Goal: Task Accomplishment & Management: Use online tool/utility

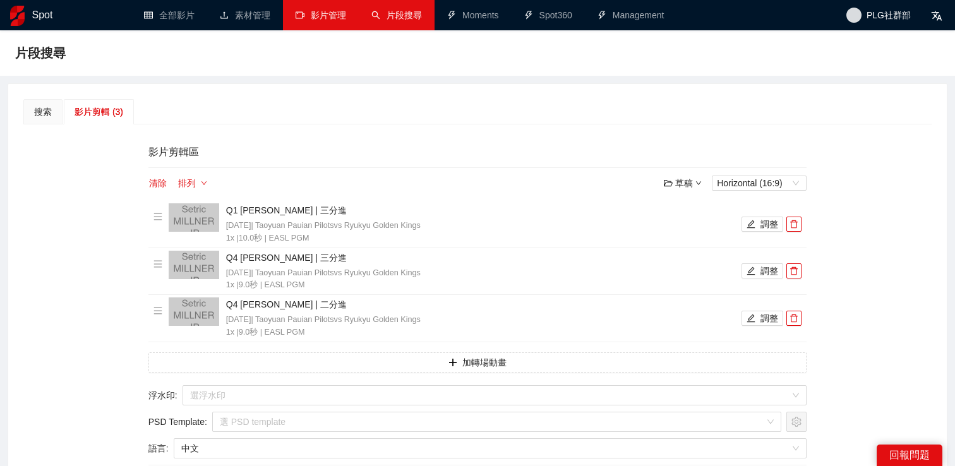
click at [309, 20] on link "影片管理" at bounding box center [321, 15] width 51 height 10
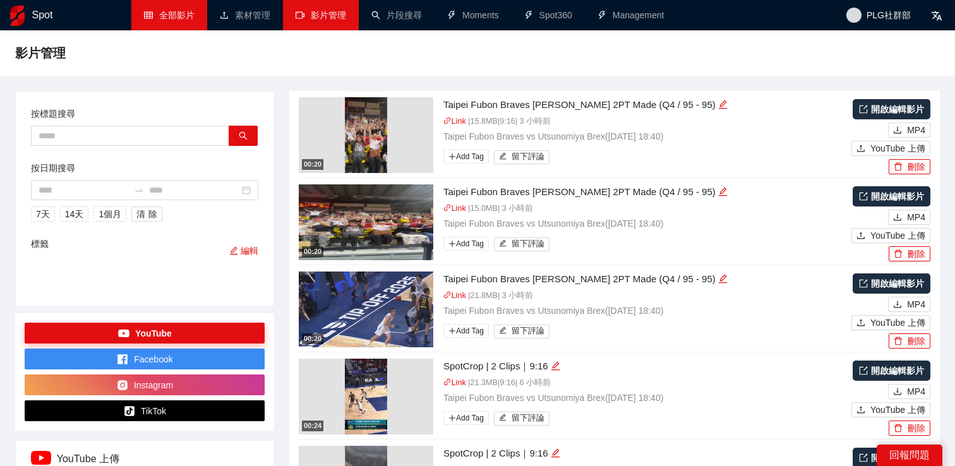
click at [186, 20] on link "全部影片" at bounding box center [169, 15] width 51 height 10
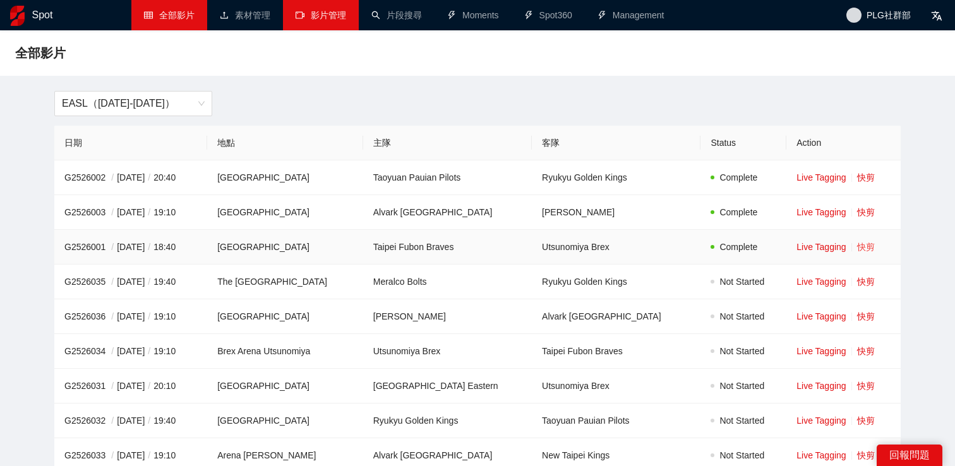
click at [860, 248] on link "快剪" at bounding box center [866, 247] width 18 height 10
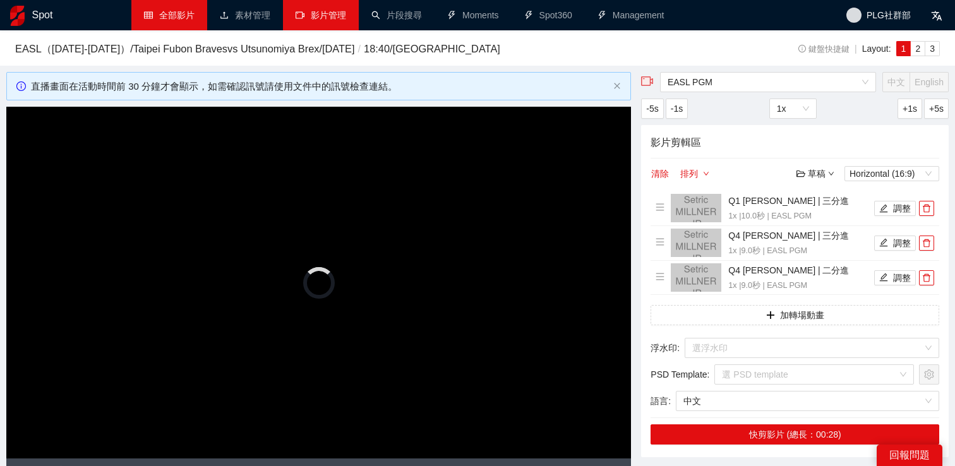
click at [301, 206] on video "Video Player" at bounding box center [318, 282] width 625 height 351
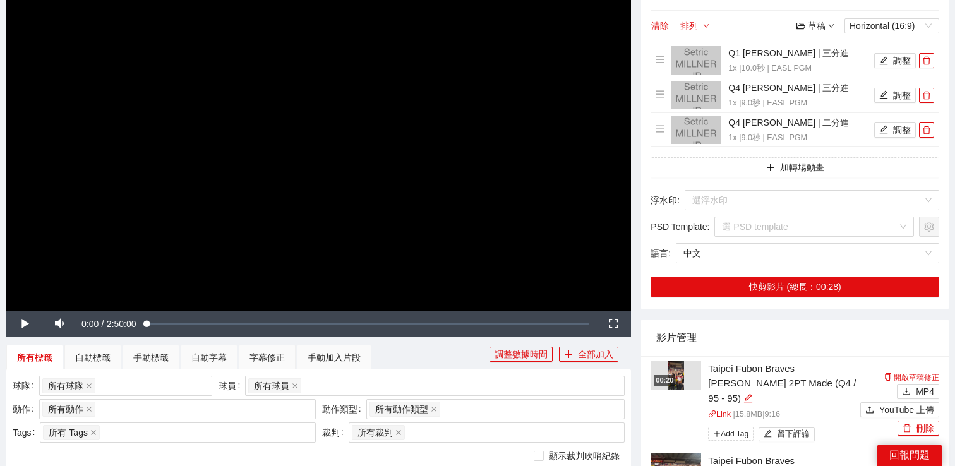
scroll to position [35, 0]
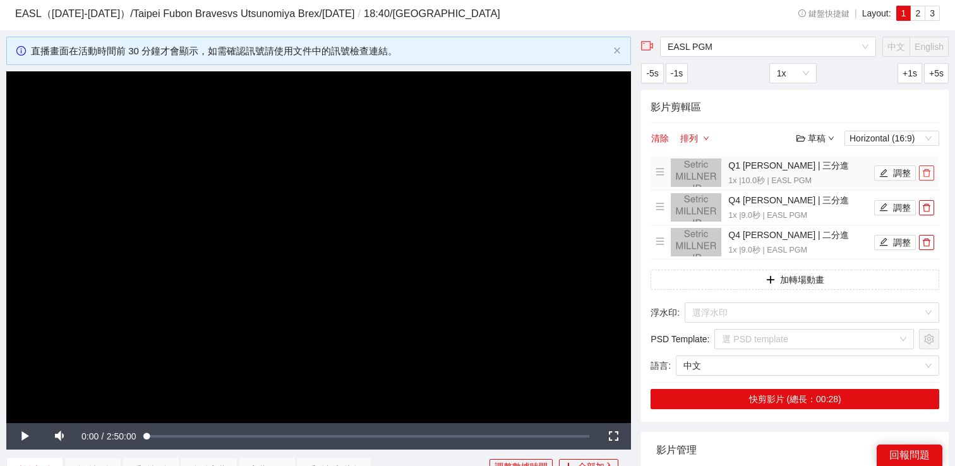
click at [926, 173] on icon "delete" at bounding box center [926, 173] width 9 height 9
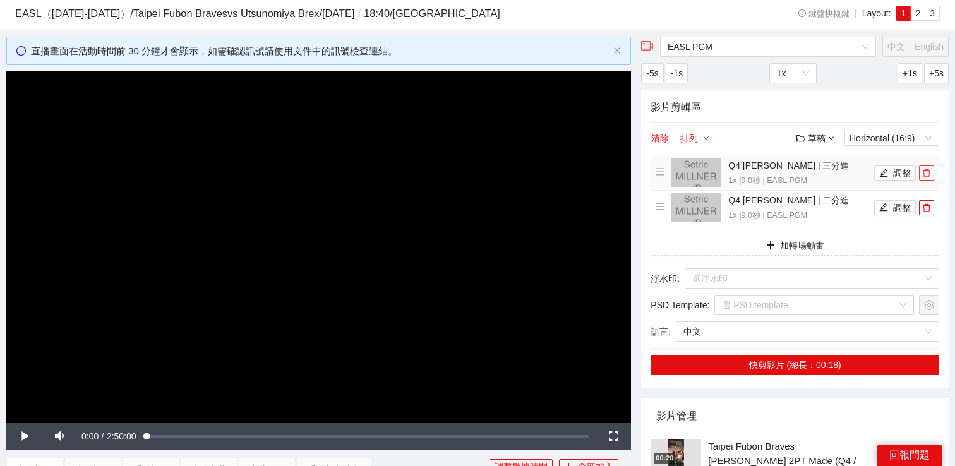
click at [926, 173] on icon "delete" at bounding box center [926, 173] width 9 height 9
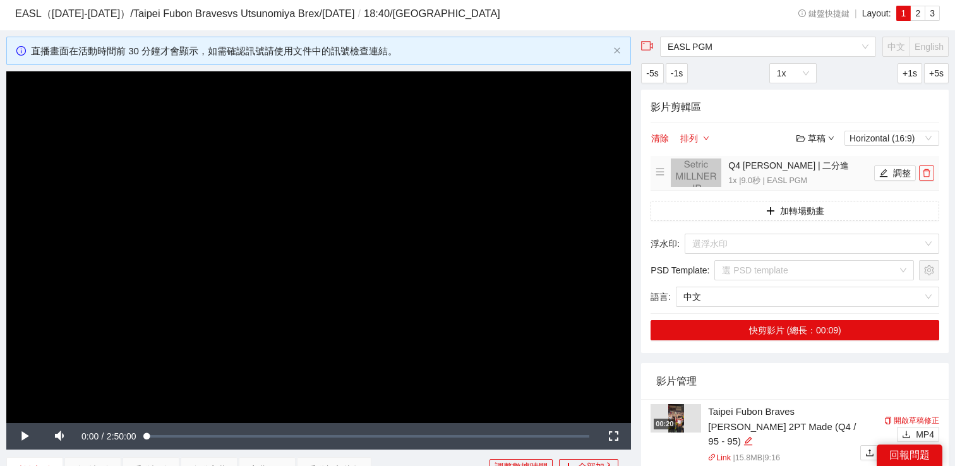
click at [926, 173] on icon "delete" at bounding box center [926, 173] width 9 height 9
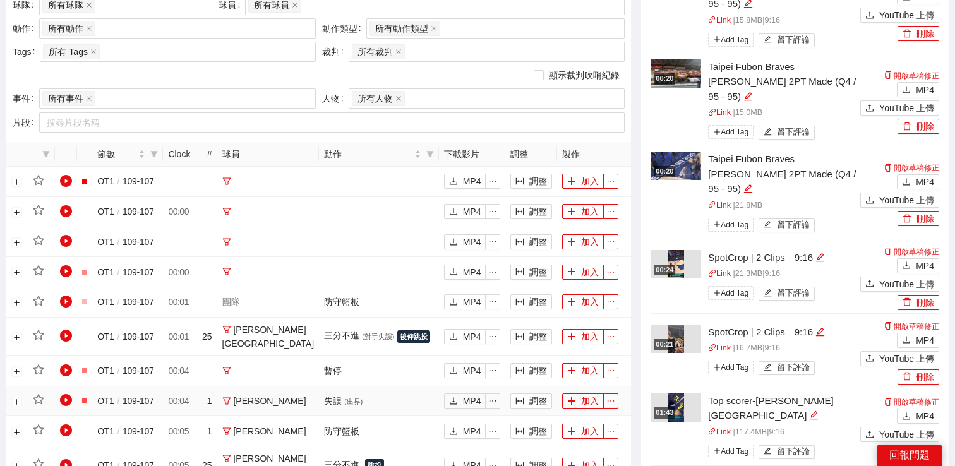
scroll to position [398, 0]
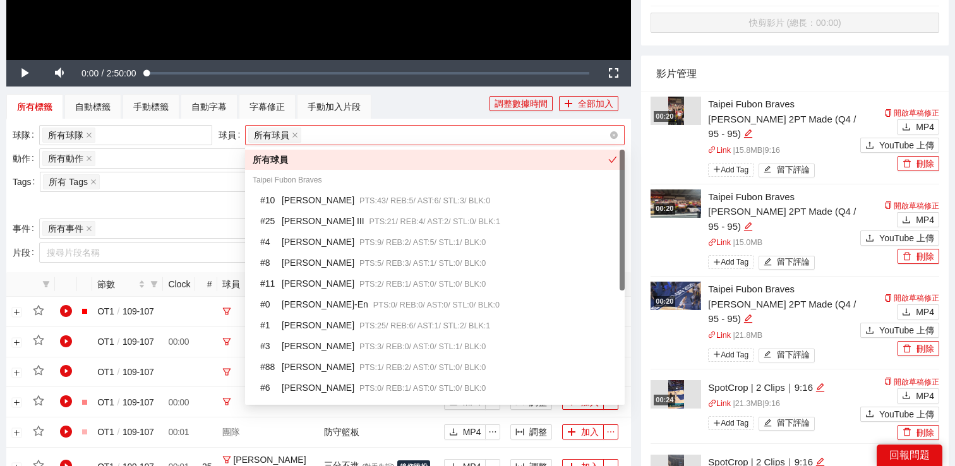
click at [378, 133] on div "所有球員" at bounding box center [428, 135] width 361 height 18
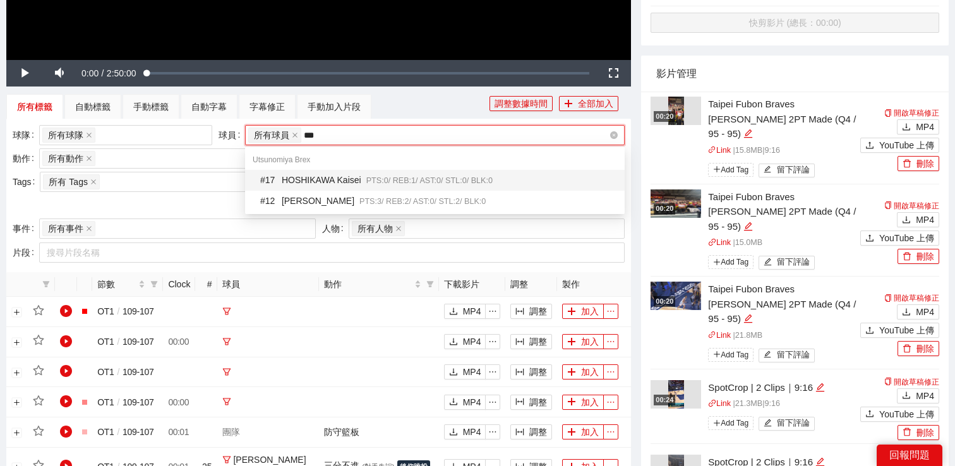
type input "****"
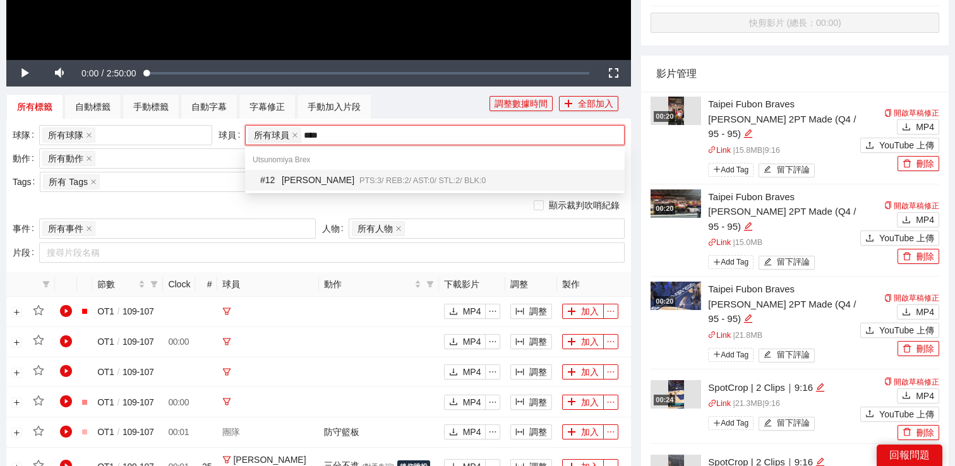
click at [362, 177] on span "PTS: 3 / REB: 2 / AST: 0 / STL: 2 / BLK: 0" at bounding box center [422, 180] width 126 height 9
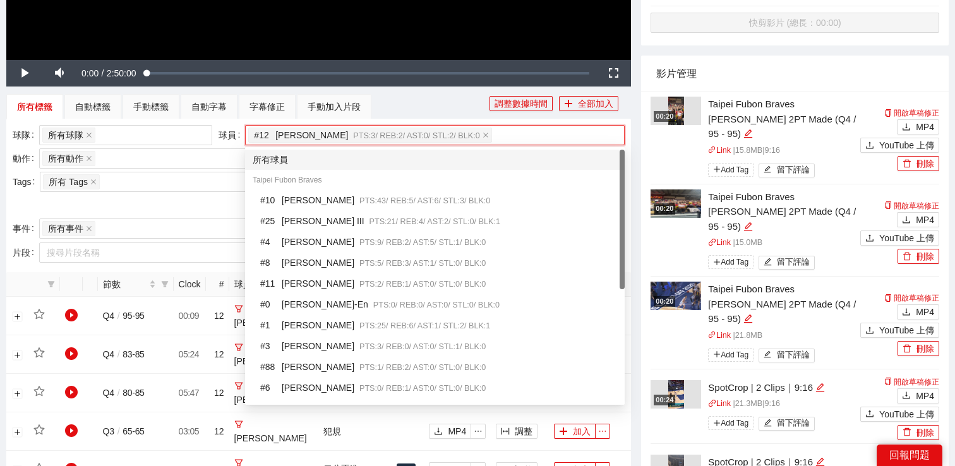
click at [409, 104] on div "所有標籤 自動標籤 手動標籤 自動字幕 字幕修正 手動加入片段" at bounding box center [247, 106] width 483 height 25
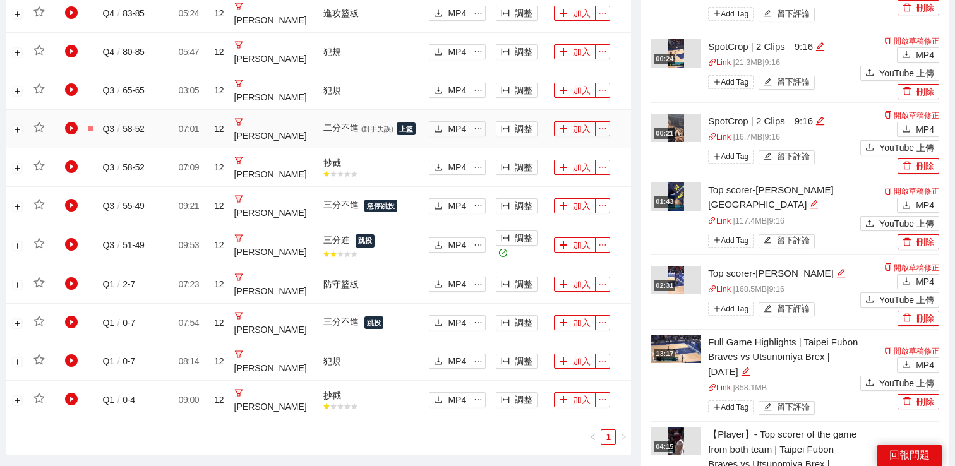
scroll to position [825, 0]
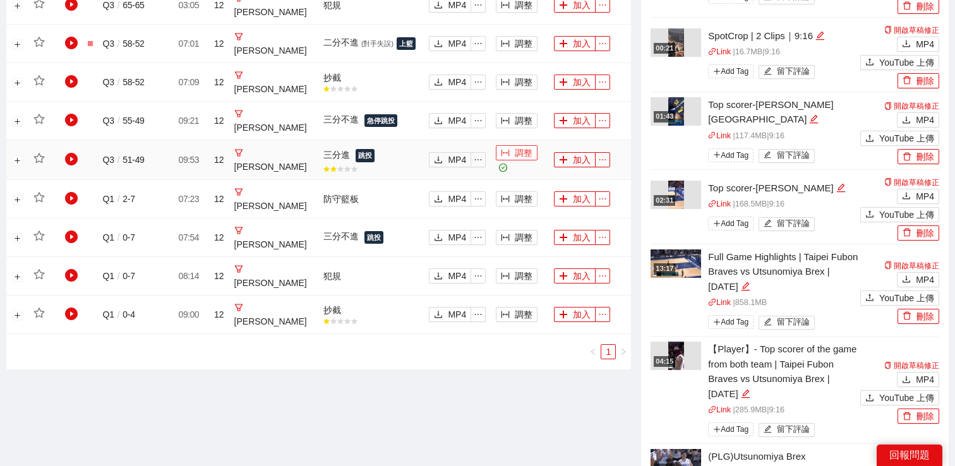
click at [515, 155] on button "調整" at bounding box center [517, 152] width 42 height 15
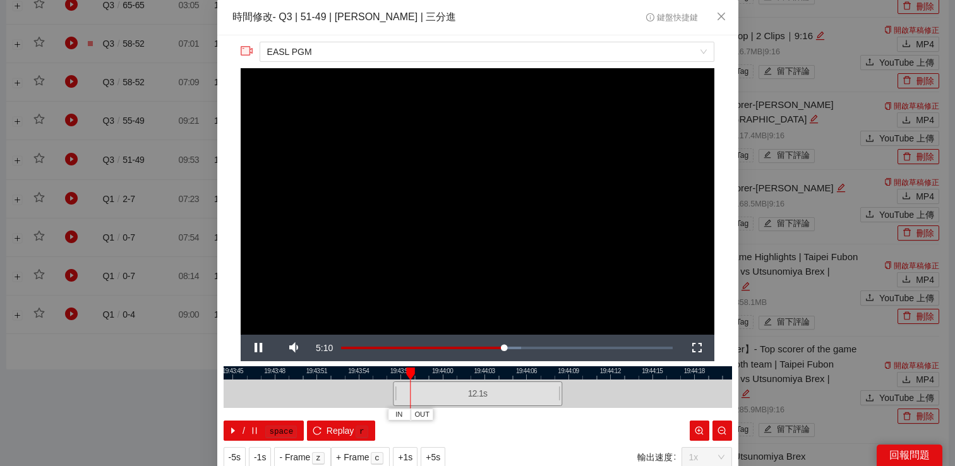
click at [145, 395] on div "**********" at bounding box center [477, 233] width 955 height 466
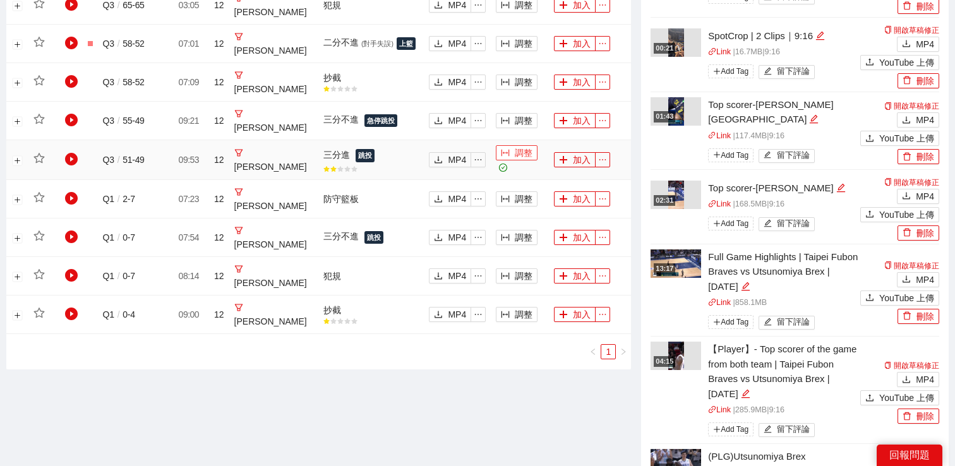
click at [503, 159] on button "調整" at bounding box center [517, 152] width 42 height 15
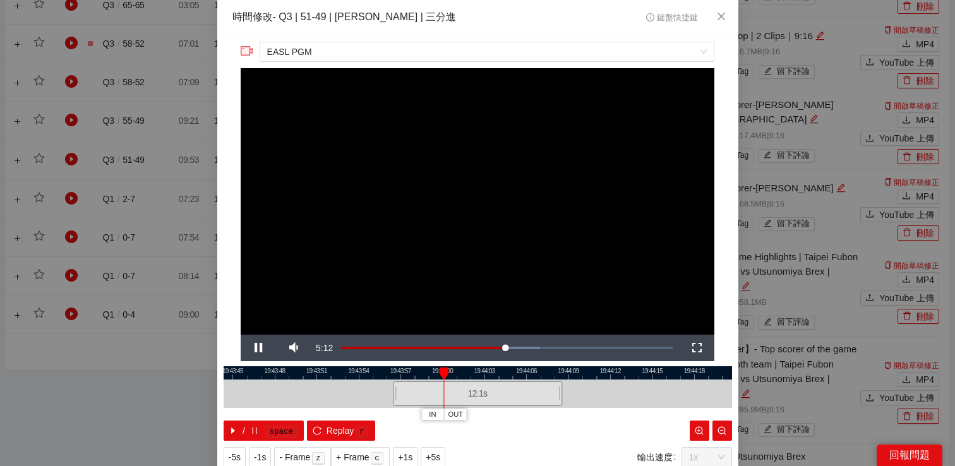
click at [369, 193] on video "Video Player" at bounding box center [478, 201] width 474 height 266
click at [398, 184] on video "Video Player" at bounding box center [478, 201] width 474 height 266
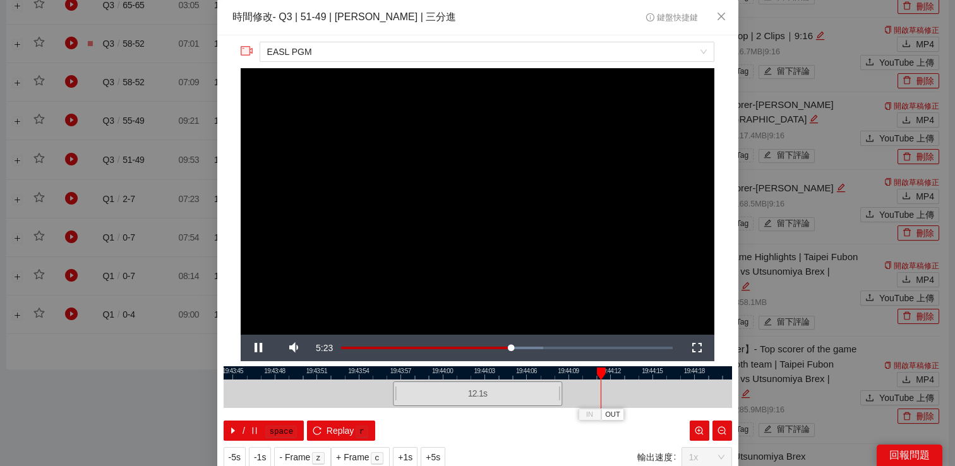
click at [398, 184] on video "Video Player" at bounding box center [478, 201] width 474 height 266
click at [804, 244] on div "**********" at bounding box center [477, 233] width 955 height 466
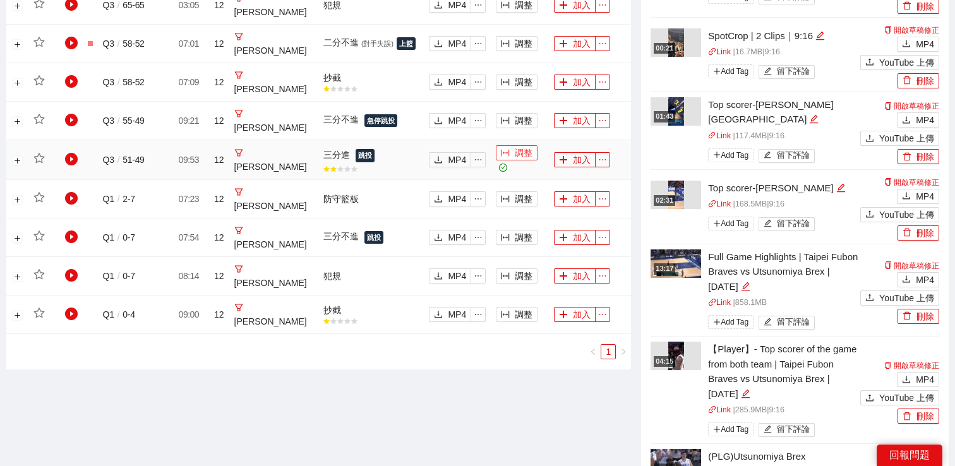
click at [517, 153] on button "調整" at bounding box center [517, 152] width 42 height 15
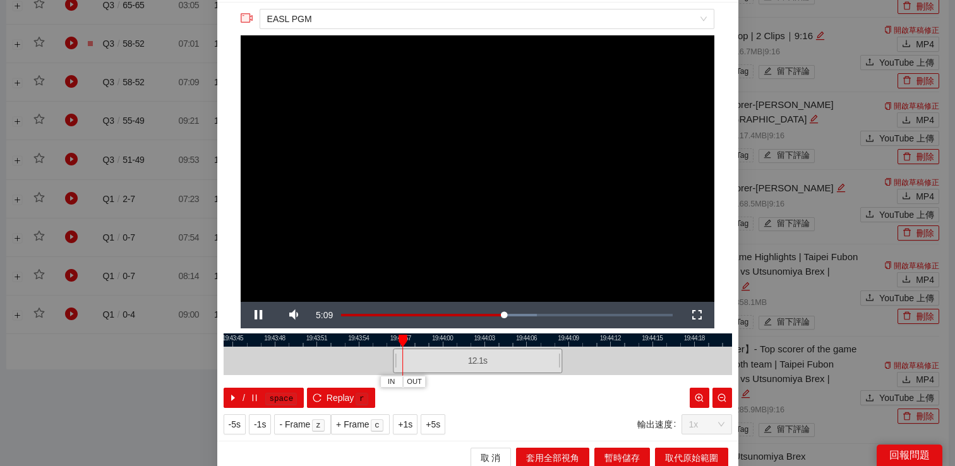
scroll to position [40, 0]
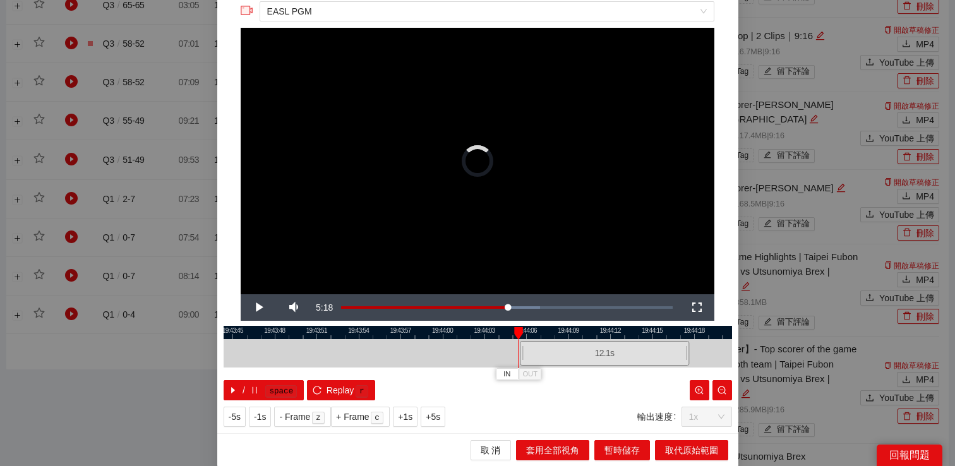
drag, startPoint x: 460, startPoint y: 351, endPoint x: 590, endPoint y: 359, distance: 129.7
click at [590, 359] on div "12.1 s" at bounding box center [604, 353] width 169 height 25
click at [650, 249] on video "Video Player" at bounding box center [478, 161] width 474 height 266
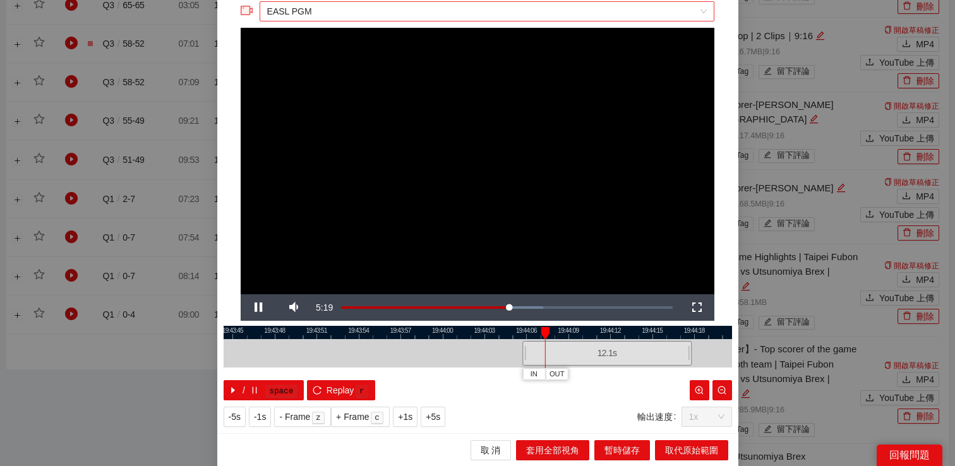
click at [545, 12] on span "EASL PGM" at bounding box center [487, 11] width 440 height 19
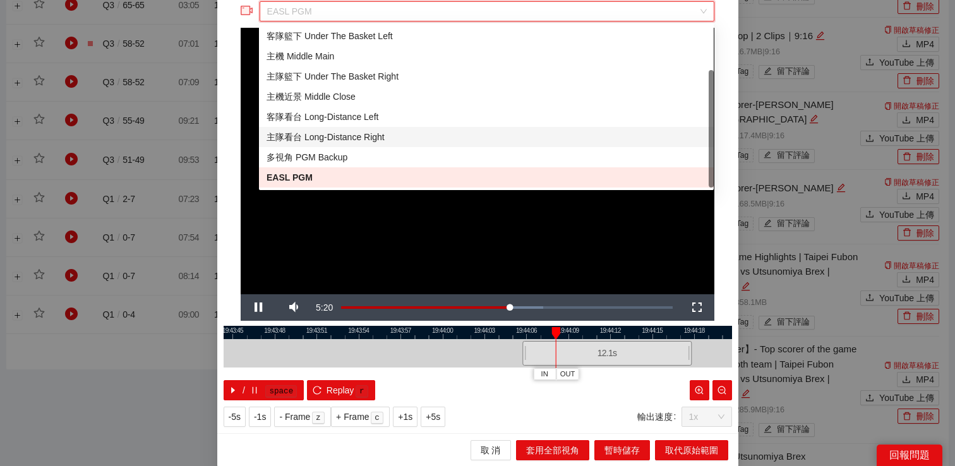
scroll to position [0, 0]
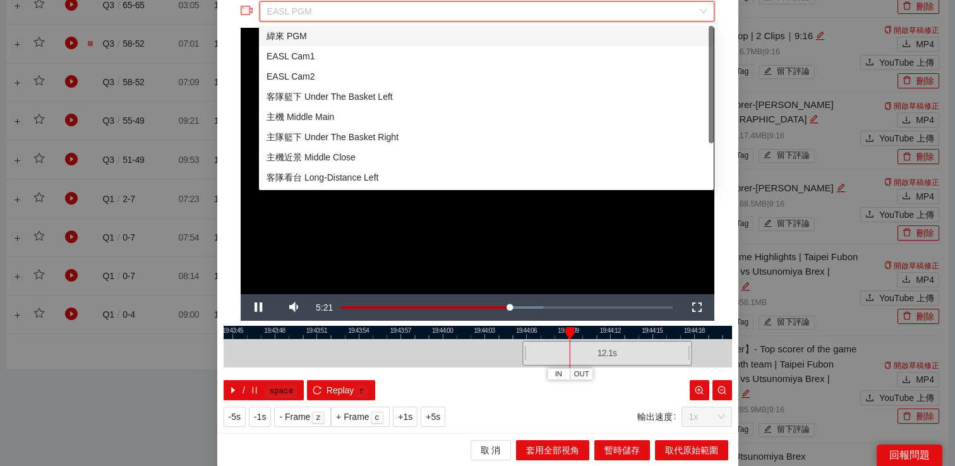
click at [501, 6] on span "EASL PGM" at bounding box center [487, 11] width 440 height 19
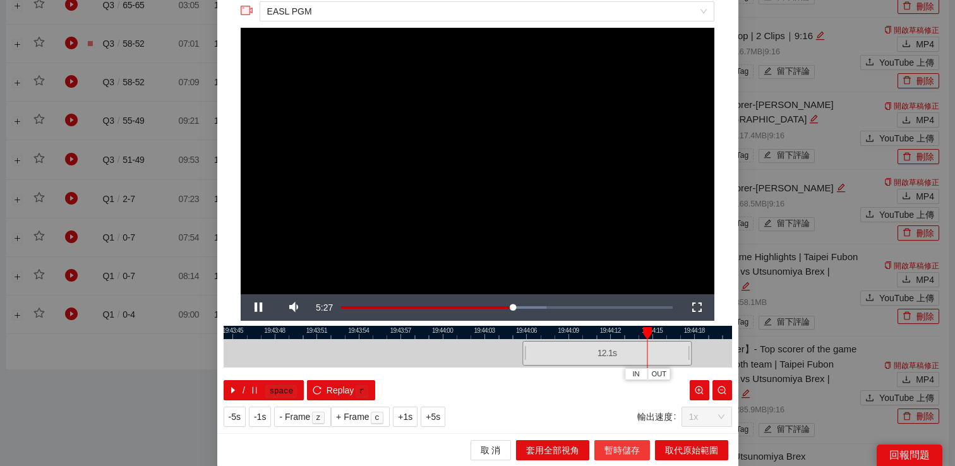
click at [620, 446] on span "暫時儲存" at bounding box center [621, 450] width 35 height 14
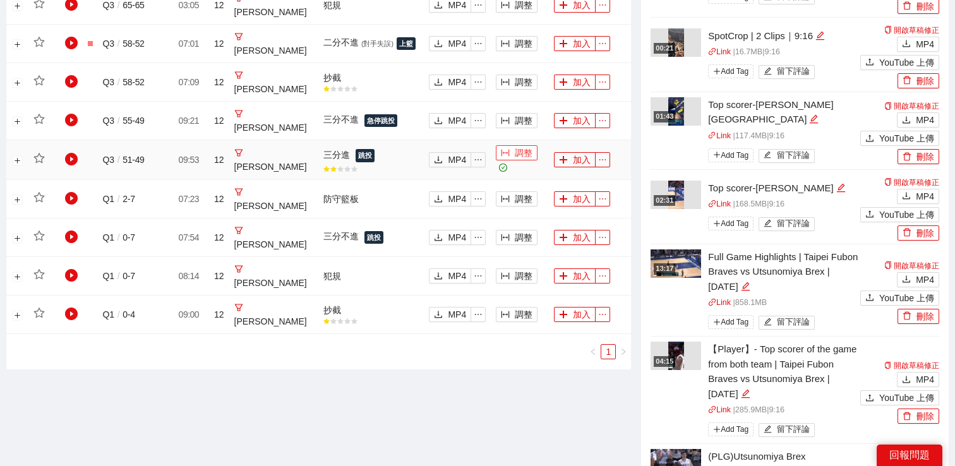
click at [523, 150] on button "調整" at bounding box center [517, 152] width 42 height 15
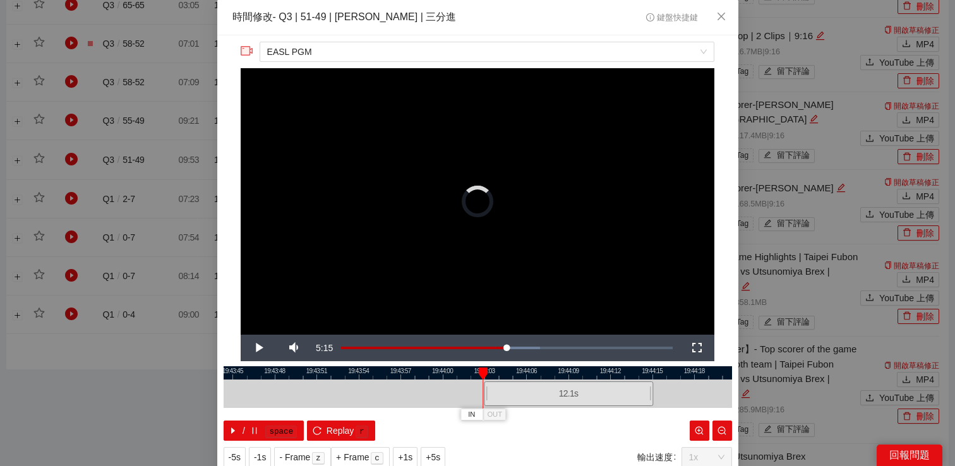
drag, startPoint x: 481, startPoint y: 398, endPoint x: 575, endPoint y: 397, distance: 94.1
click at [575, 397] on div "12.1 s" at bounding box center [568, 393] width 169 height 25
click at [499, 142] on video "Video Player" at bounding box center [478, 201] width 474 height 266
click at [510, 149] on video "Video Player" at bounding box center [478, 201] width 474 height 266
click at [773, 151] on div "**********" at bounding box center [477, 233] width 955 height 466
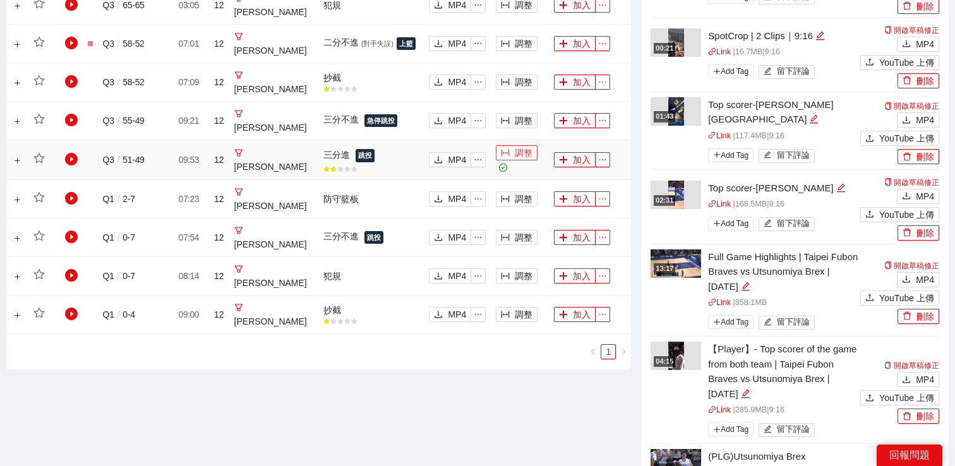
click at [510, 153] on button "調整" at bounding box center [517, 152] width 42 height 15
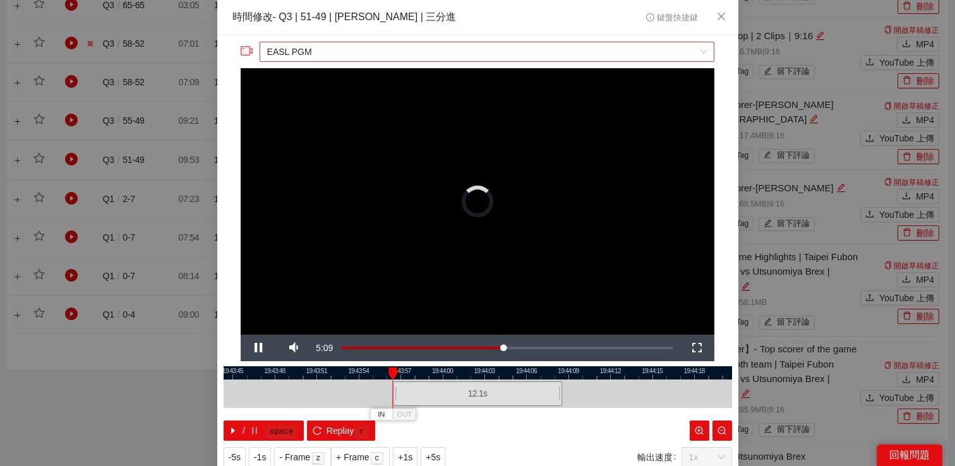
click at [532, 51] on span "EASL PGM" at bounding box center [487, 51] width 440 height 19
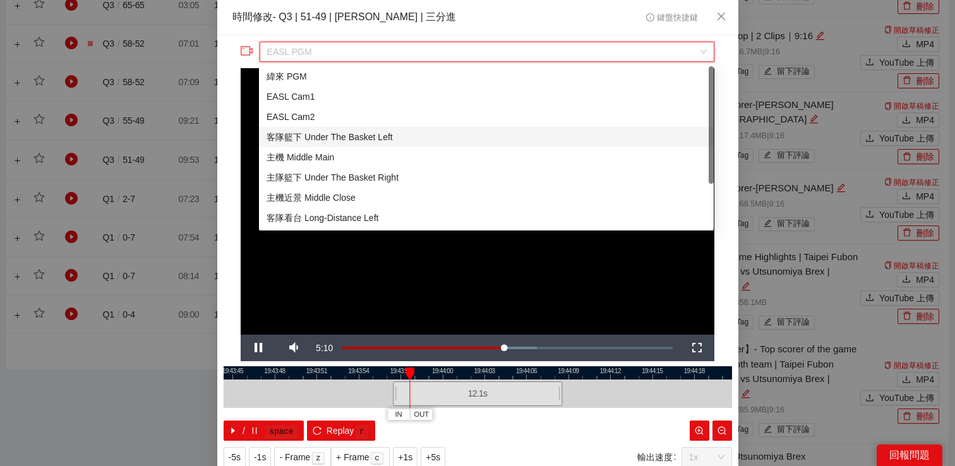
click at [496, 76] on div "緯來 PGM" at bounding box center [486, 76] width 440 height 14
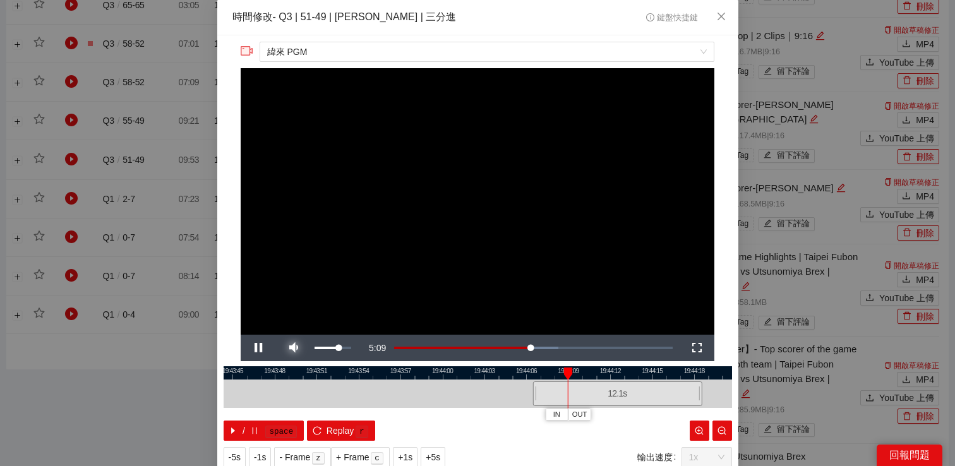
click at [294, 348] on span "Video Player" at bounding box center [293, 348] width 35 height 0
click at [425, 47] on span "緯來 PGM" at bounding box center [487, 51] width 440 height 19
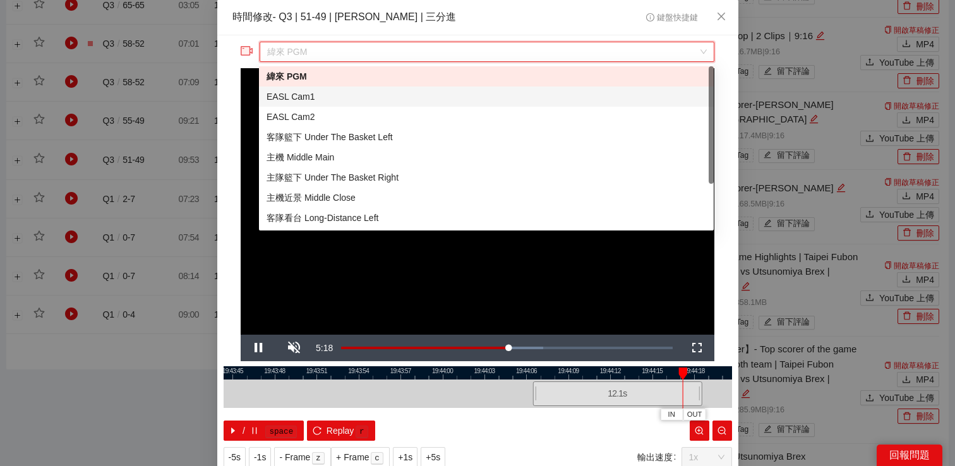
click at [390, 99] on div "EASL Cam1" at bounding box center [486, 97] width 440 height 14
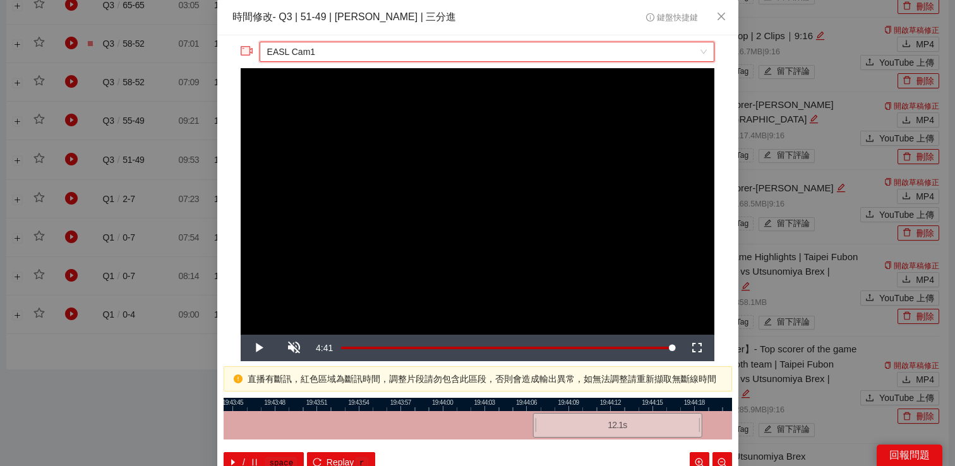
click at [416, 52] on span "EASL Cam1" at bounding box center [487, 51] width 440 height 19
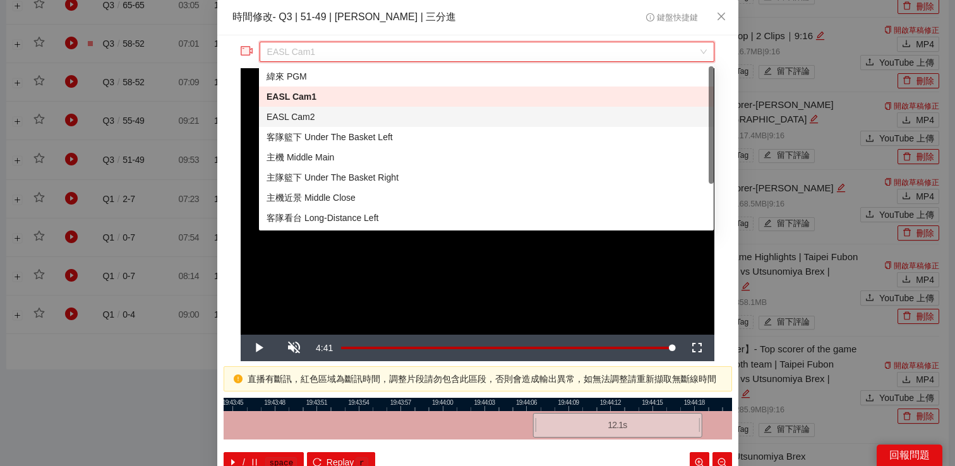
click at [385, 121] on div "EASL Cam2" at bounding box center [486, 117] width 440 height 14
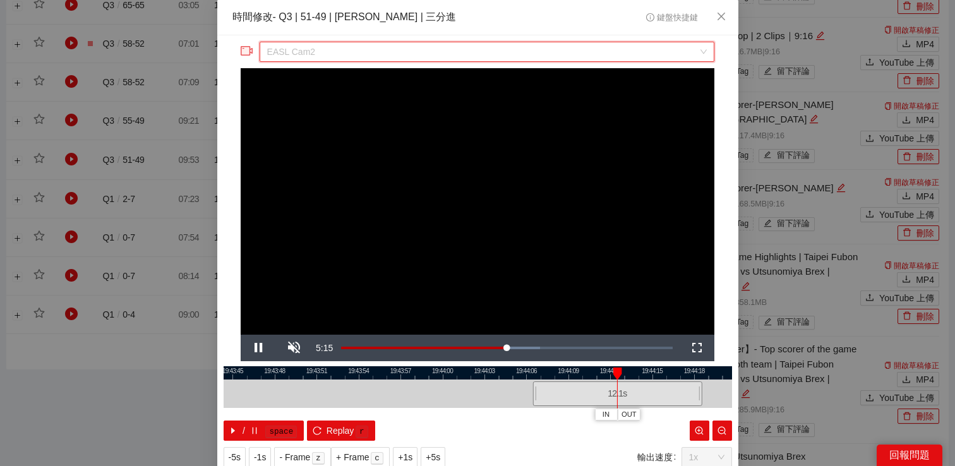
click at [450, 52] on span "EASL Cam2" at bounding box center [487, 51] width 440 height 19
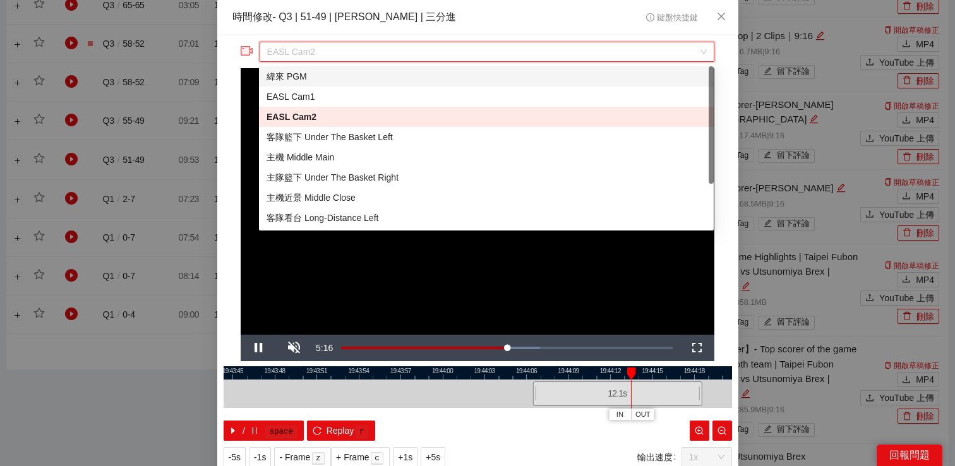
click at [388, 78] on div "緯來 PGM" at bounding box center [486, 76] width 440 height 14
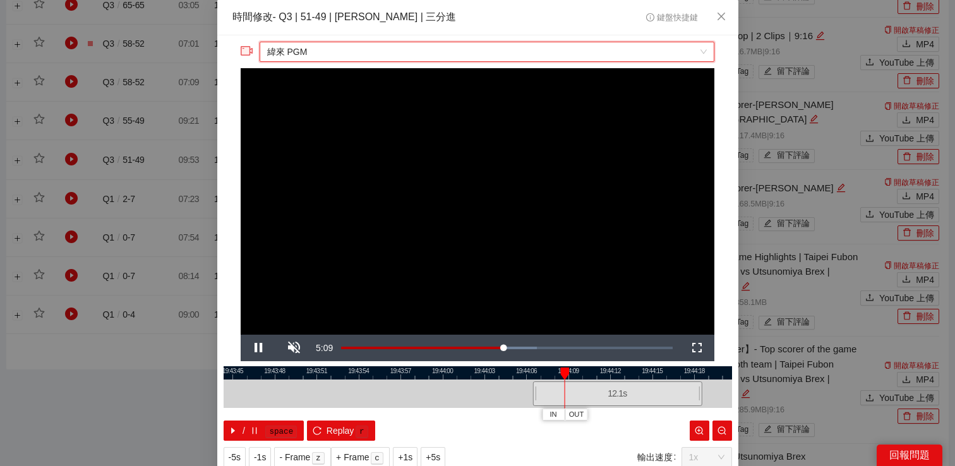
click at [780, 160] on div "**********" at bounding box center [477, 233] width 955 height 466
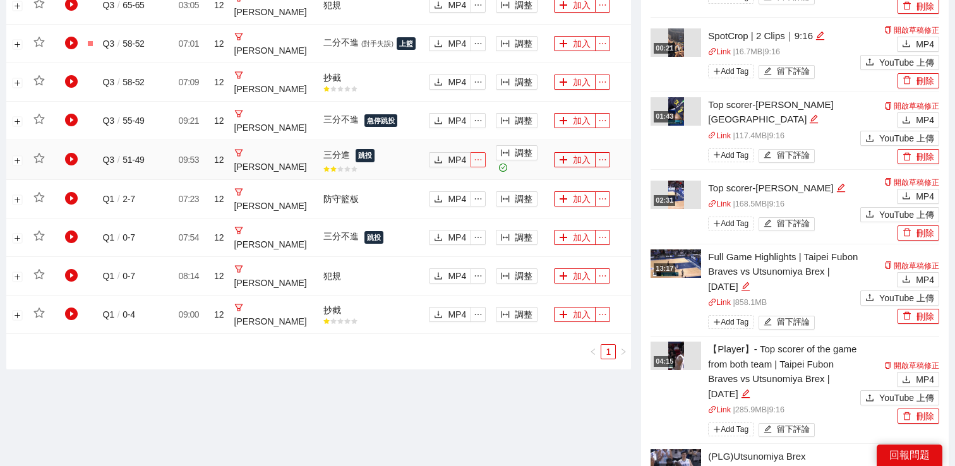
click at [481, 158] on span "ellipsis" at bounding box center [478, 159] width 14 height 9
click at [515, 154] on button "調整" at bounding box center [517, 152] width 42 height 15
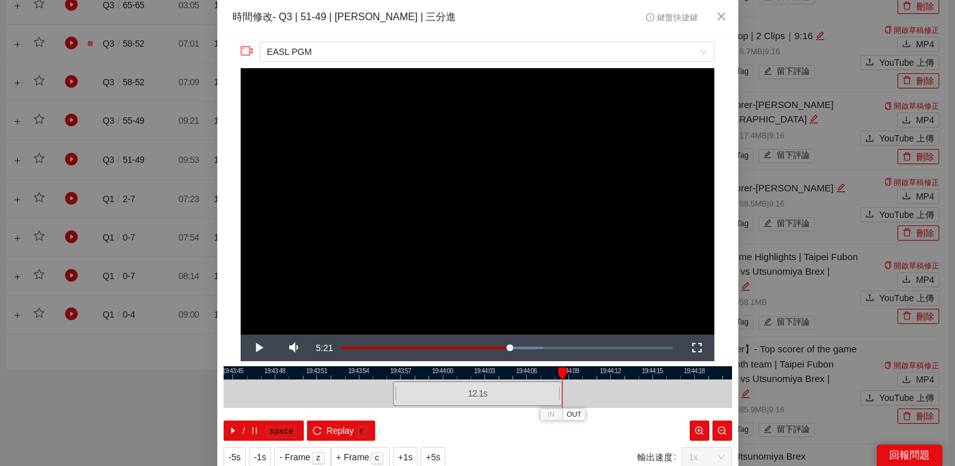
click at [508, 292] on video "Video Player" at bounding box center [478, 201] width 474 height 266
click at [558, 218] on video "Video Player" at bounding box center [478, 201] width 474 height 266
click at [750, 57] on div "**********" at bounding box center [477, 233] width 955 height 466
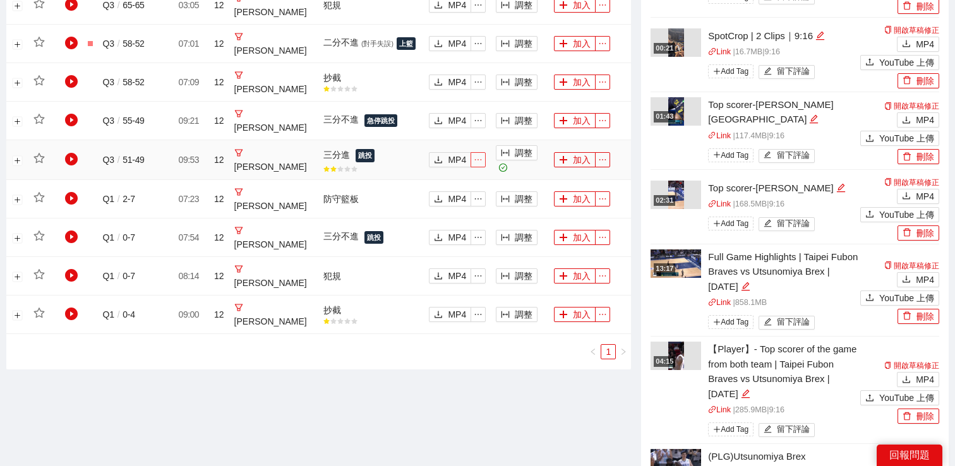
click at [479, 158] on icon "ellipsis" at bounding box center [478, 159] width 9 height 9
click at [485, 138] on td "MP4" at bounding box center [457, 121] width 67 height 39
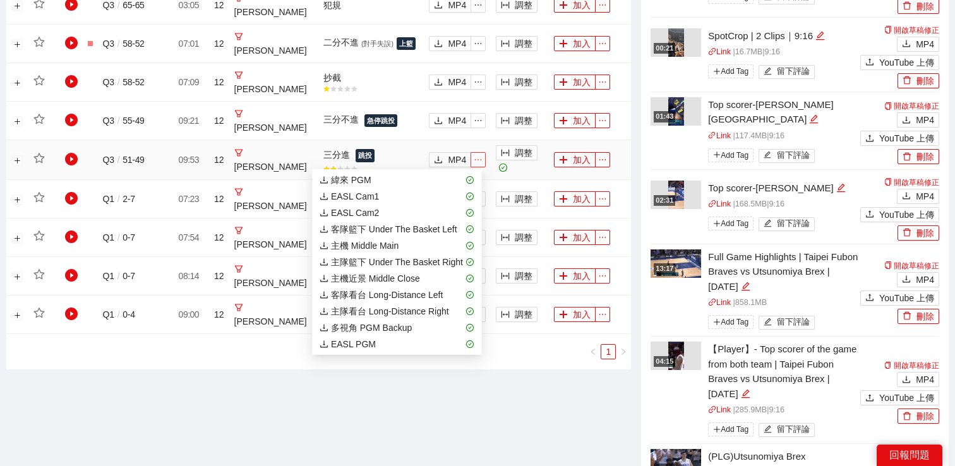
click at [475, 157] on icon "ellipsis" at bounding box center [478, 159] width 9 height 9
click at [432, 178] on span "緯來 PGM" at bounding box center [397, 180] width 155 height 14
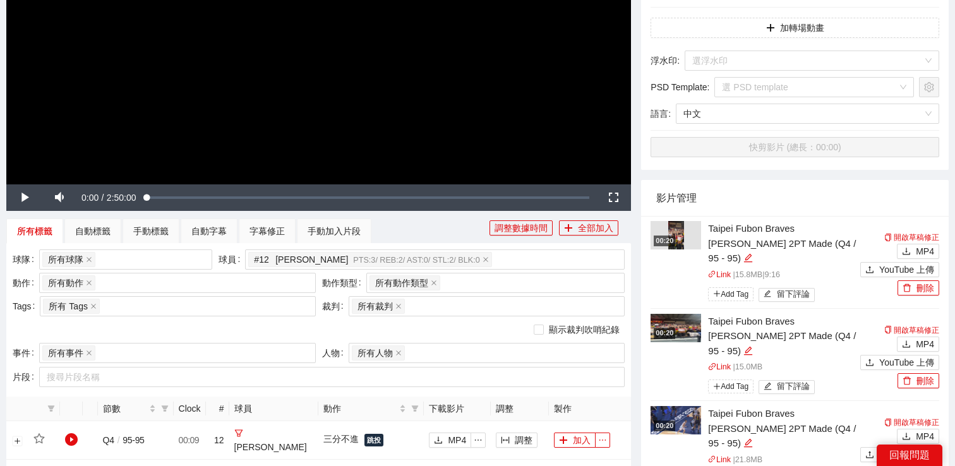
scroll to position [475, 0]
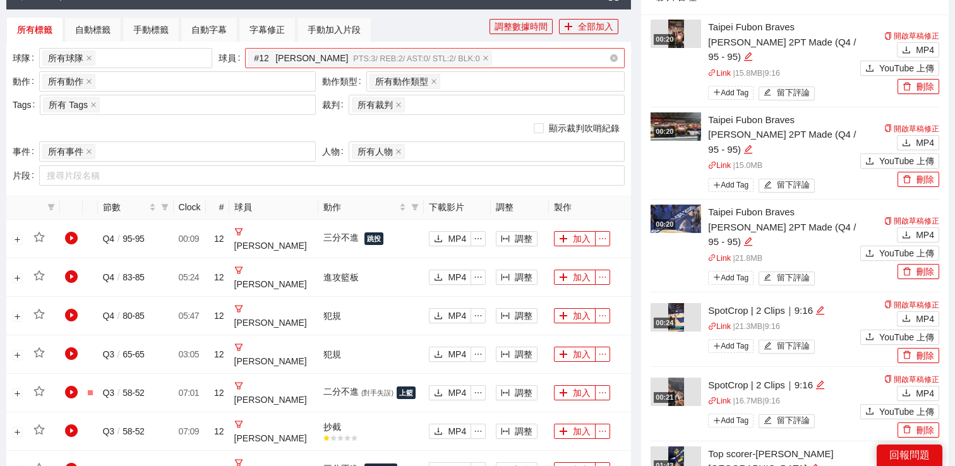
click at [563, 56] on div "# 12 [PERSON_NAME] PTS: 3 / REB: 2 / AST: 0 / STL: 2 / BLK: 0" at bounding box center [428, 58] width 361 height 18
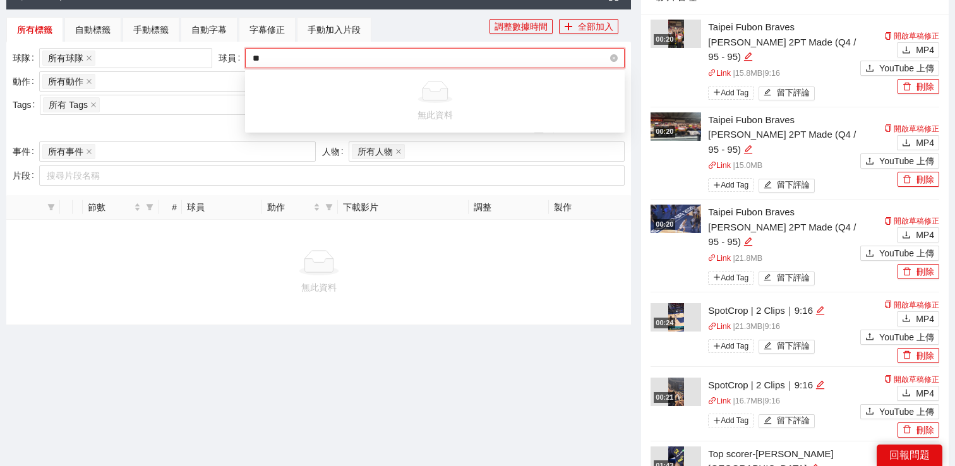
type input "*"
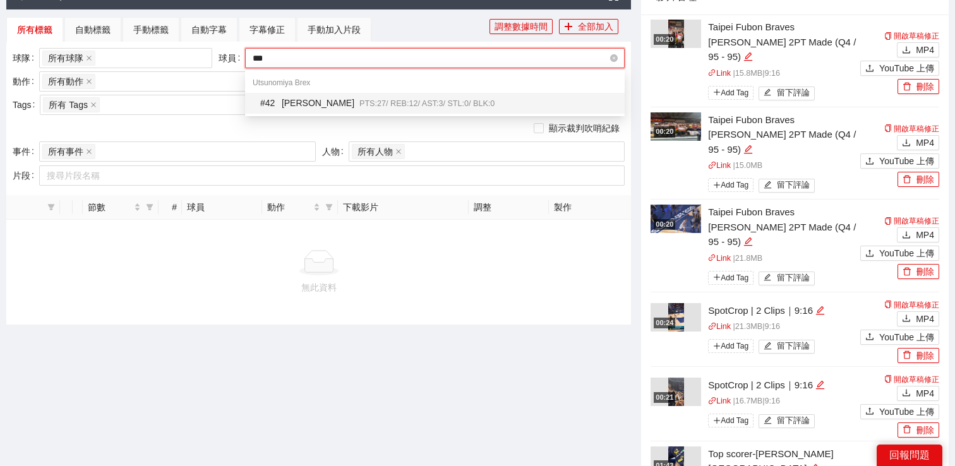
type input "****"
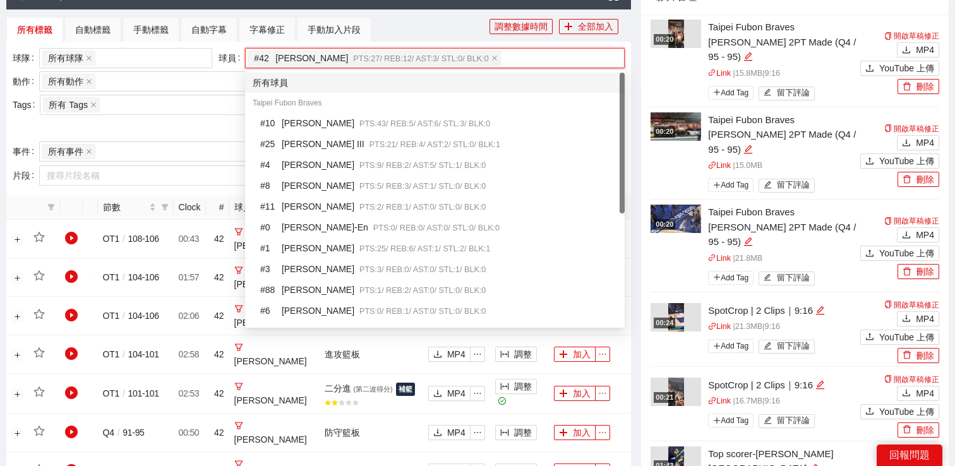
click at [453, 33] on div "所有標籤 自動標籤 手動標籤 自動字幕 字幕修正 手動加入片段" at bounding box center [247, 29] width 483 height 25
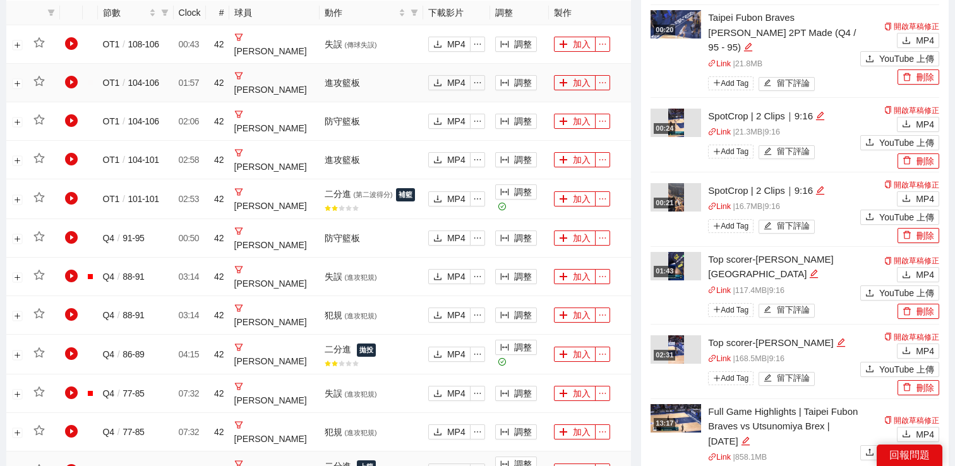
scroll to position [483, 0]
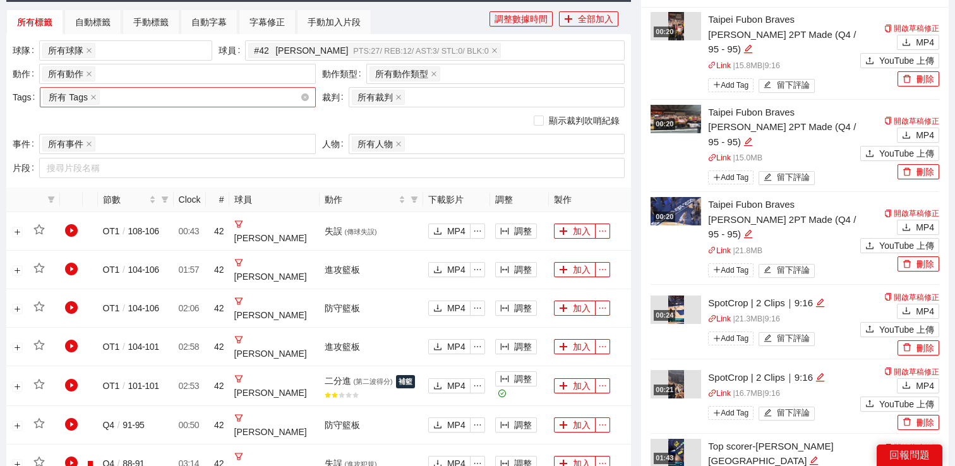
click at [161, 101] on div "所有 Tags" at bounding box center [171, 97] width 256 height 18
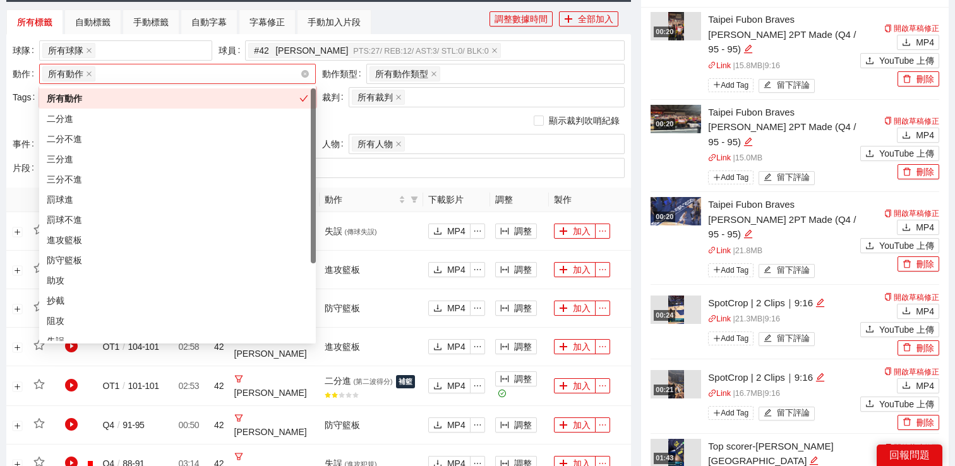
click at [168, 78] on div "所有動作 + 0 ..." at bounding box center [171, 74] width 258 height 18
click at [108, 160] on div "三分進" at bounding box center [177, 159] width 261 height 14
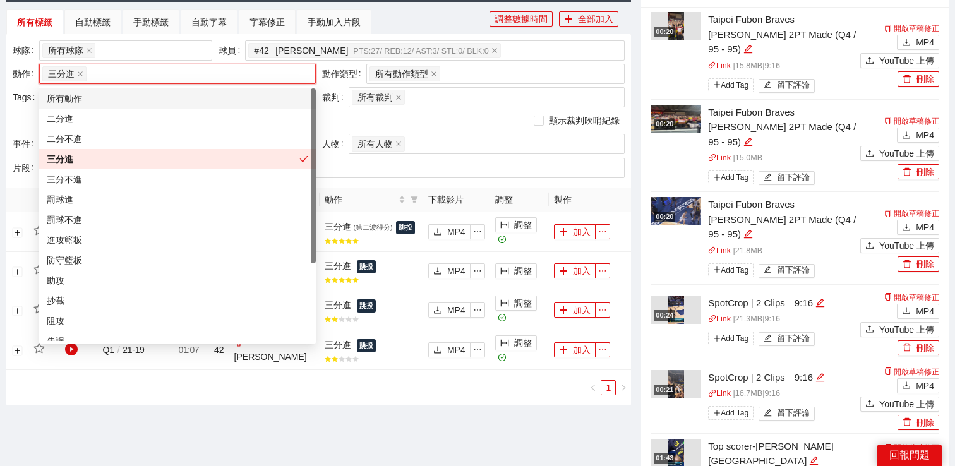
click at [414, 25] on div "所有標籤 自動標籤 手動標籤 自動字幕 字幕修正 手動加入片段" at bounding box center [247, 21] width 483 height 25
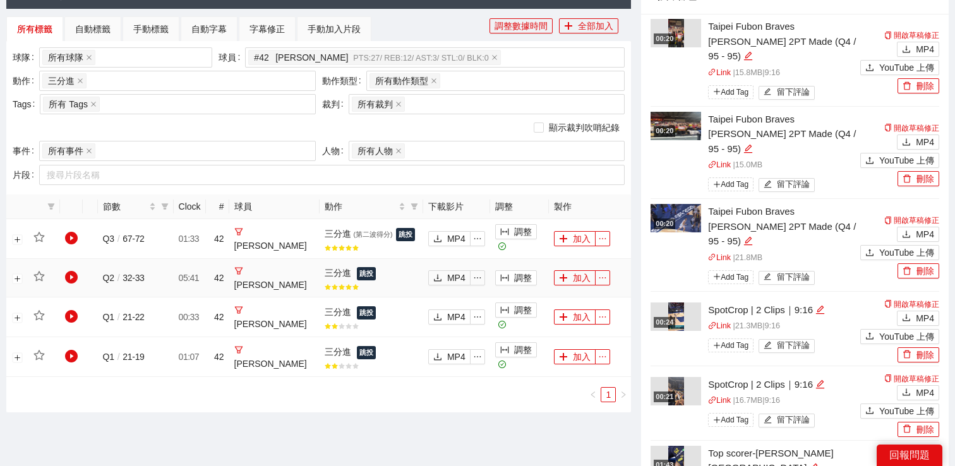
scroll to position [475, 0]
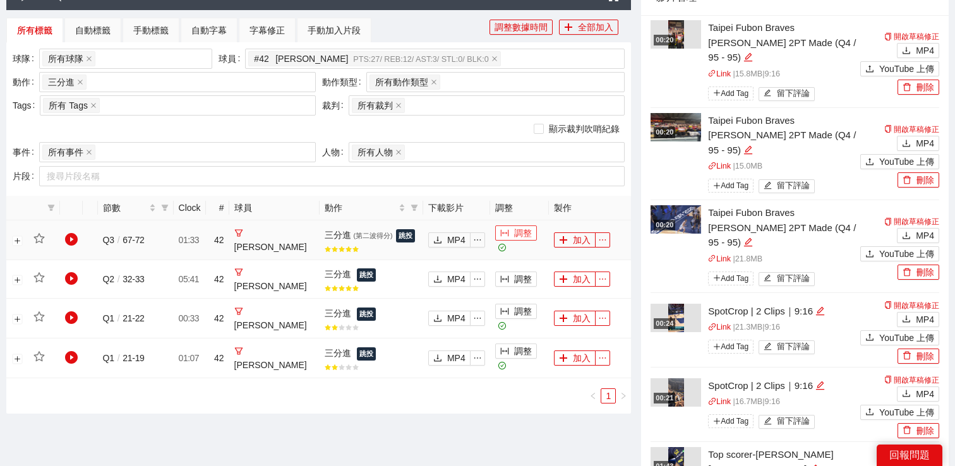
click at [510, 239] on button "調整" at bounding box center [516, 232] width 42 height 15
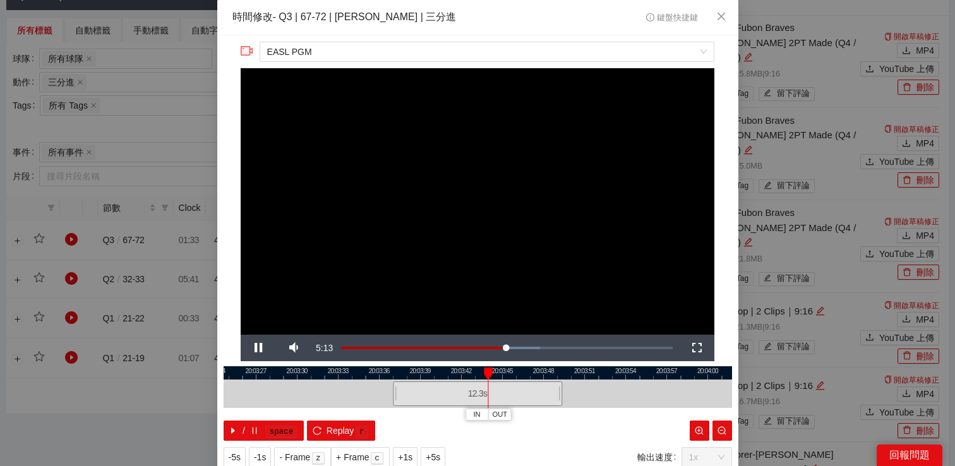
click at [451, 138] on video "Video Player" at bounding box center [478, 201] width 474 height 266
click at [725, 13] on icon "close" at bounding box center [721, 16] width 10 height 10
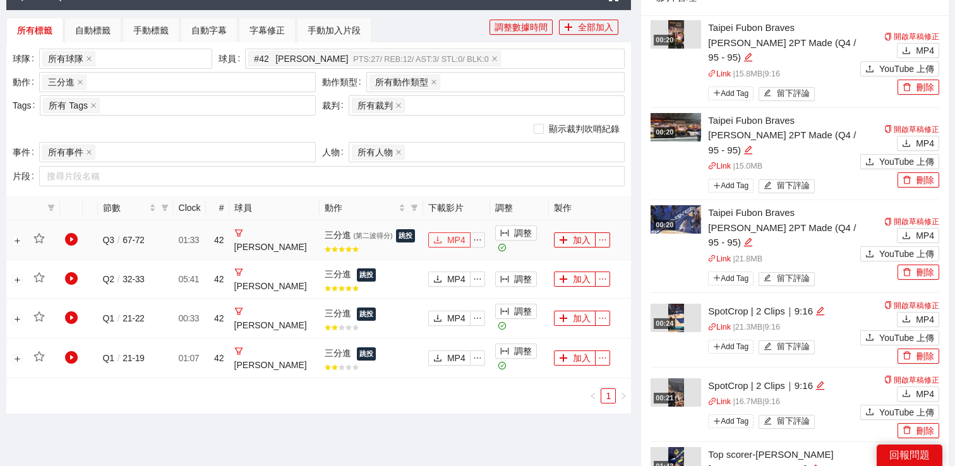
click at [432, 234] on button "MP4" at bounding box center [449, 239] width 42 height 15
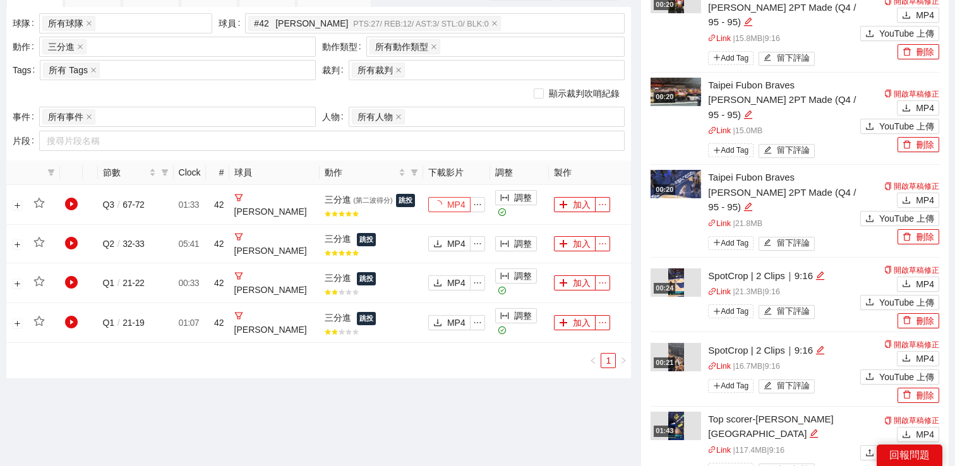
scroll to position [557, 0]
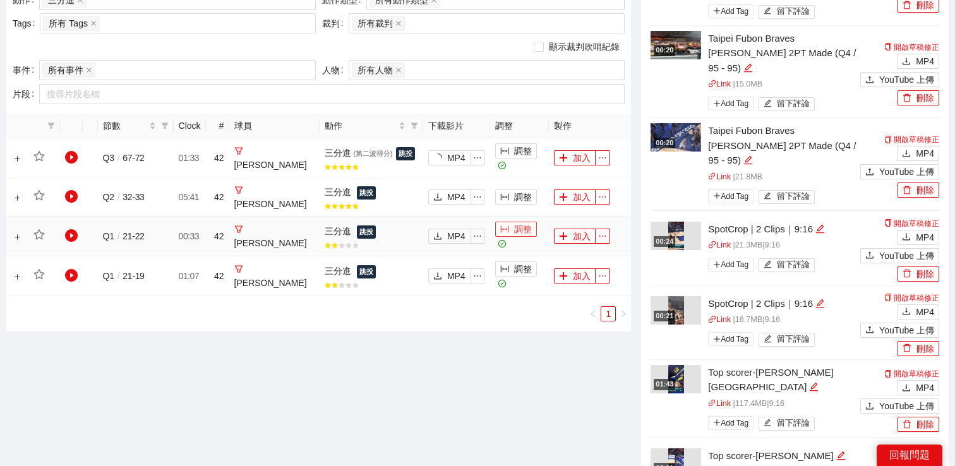
click at [503, 232] on button "調整" at bounding box center [516, 229] width 42 height 15
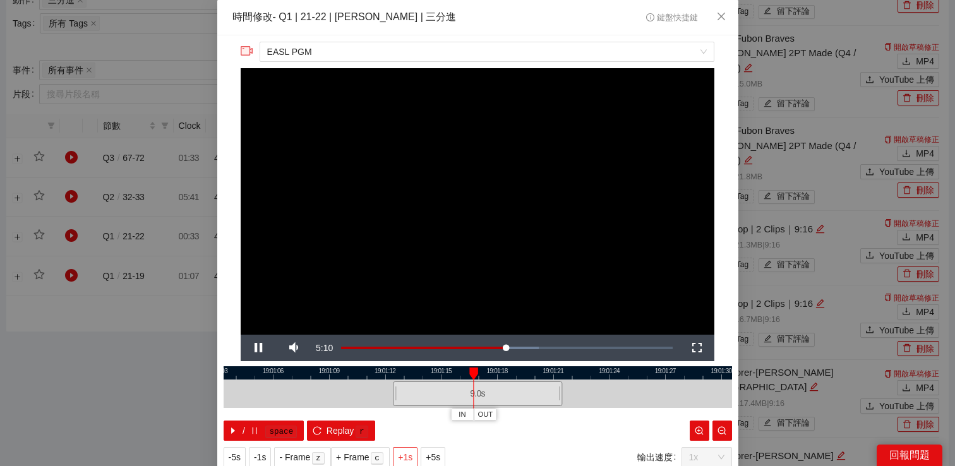
click at [409, 454] on span "+1s" at bounding box center [405, 457] width 15 height 14
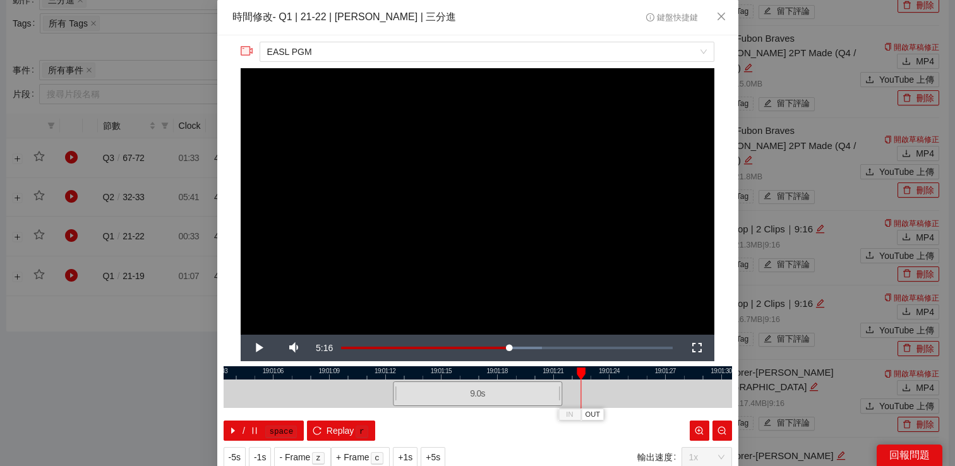
click at [523, 218] on video "Video Player" at bounding box center [478, 201] width 474 height 266
click at [545, 240] on video "Video Player" at bounding box center [478, 201] width 474 height 266
drag, startPoint x: 492, startPoint y: 395, endPoint x: 625, endPoint y: 396, distance: 133.2
click at [625, 396] on div "9.0 s" at bounding box center [610, 393] width 169 height 25
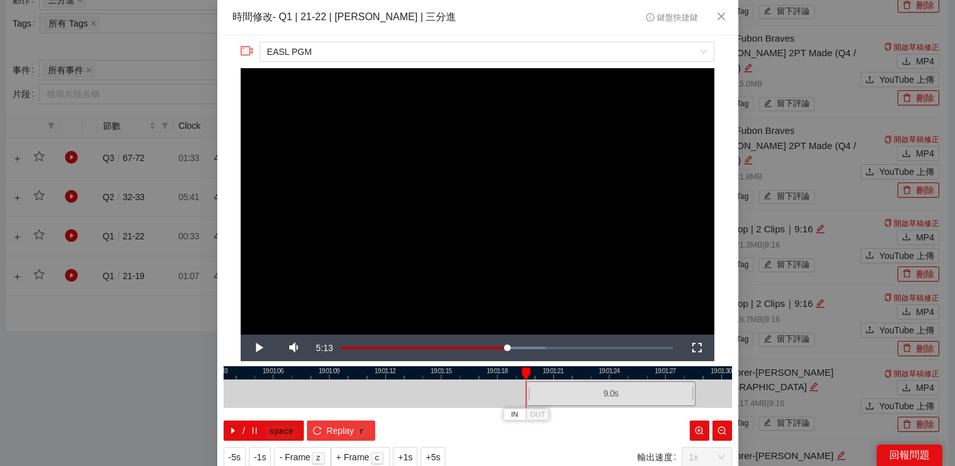
click at [335, 433] on span "Replay" at bounding box center [340, 431] width 28 height 14
click at [412, 458] on span "+1s" at bounding box center [405, 457] width 15 height 14
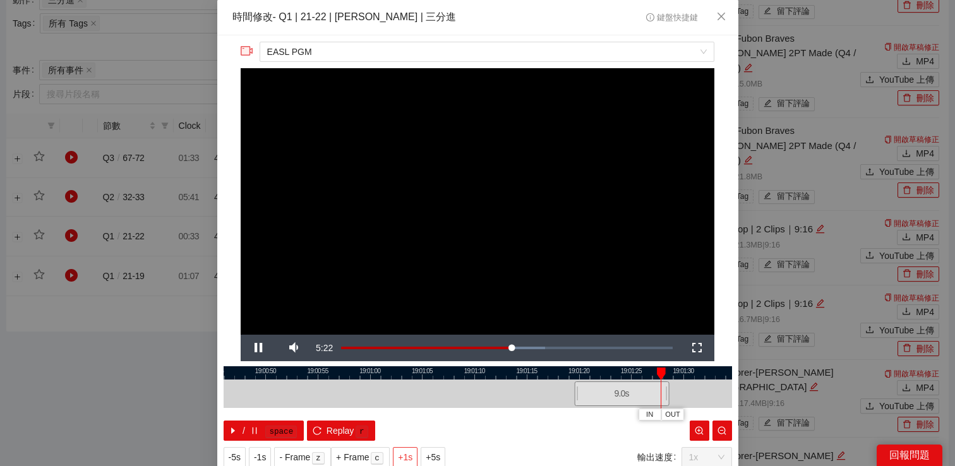
scroll to position [40, 0]
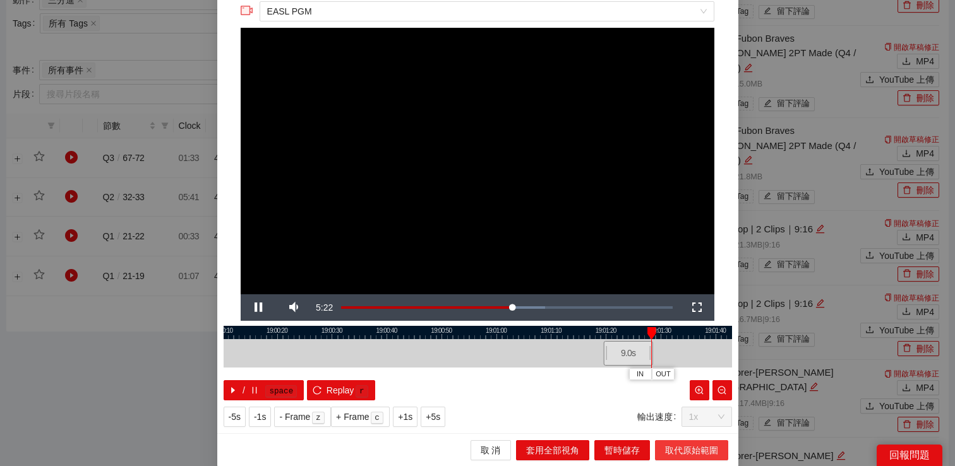
click at [690, 445] on span "取代原始範圍" at bounding box center [691, 450] width 53 height 14
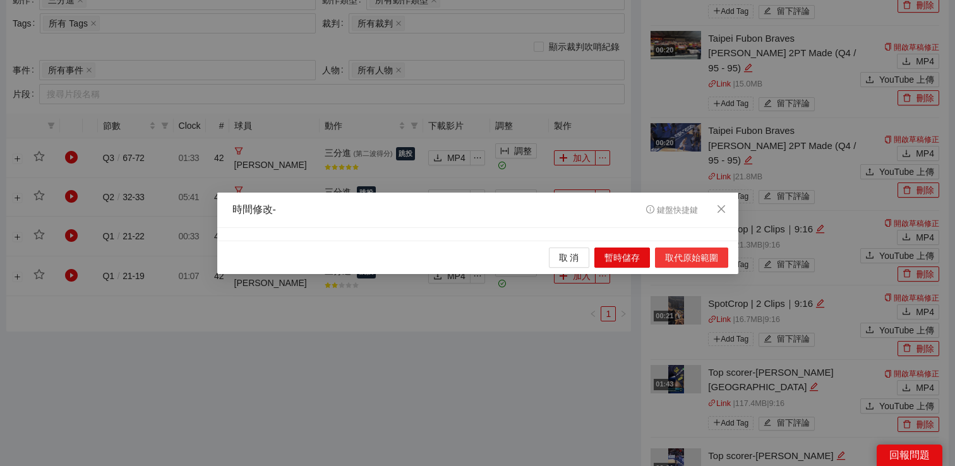
scroll to position [0, 0]
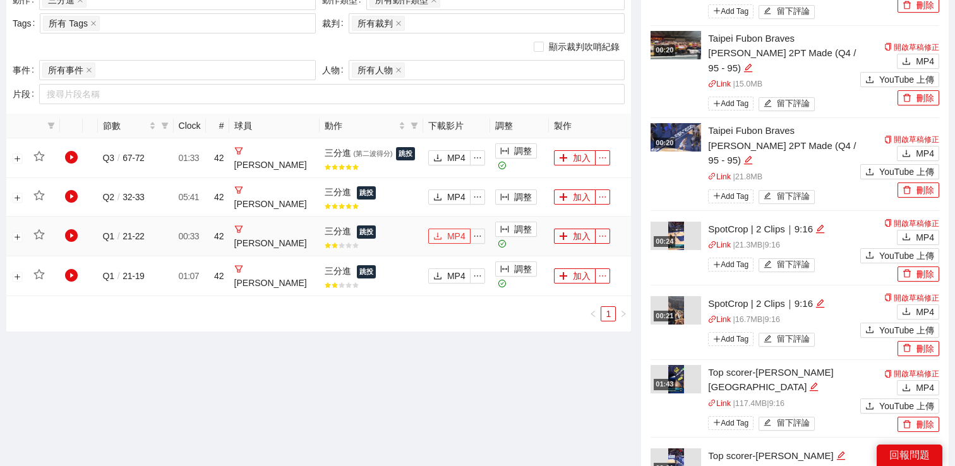
click at [433, 239] on span "download" at bounding box center [437, 237] width 9 height 10
click at [458, 316] on ul "1" at bounding box center [318, 313] width 625 height 15
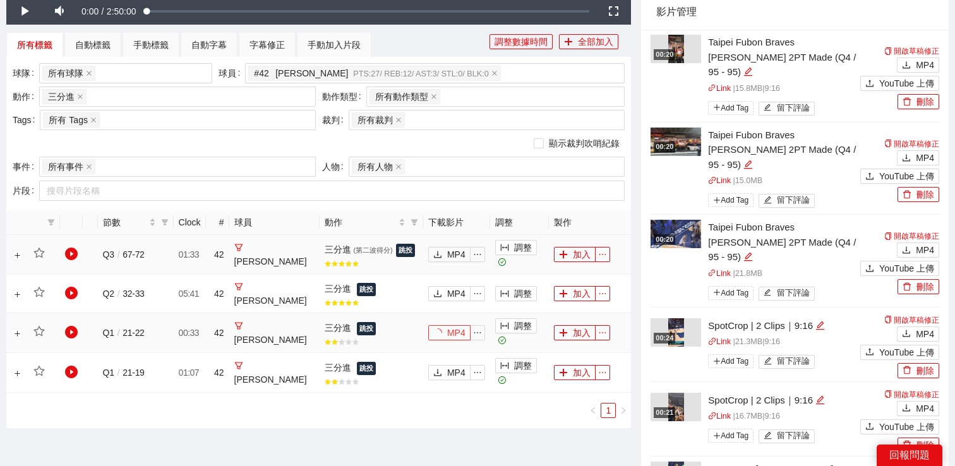
scroll to position [431, 0]
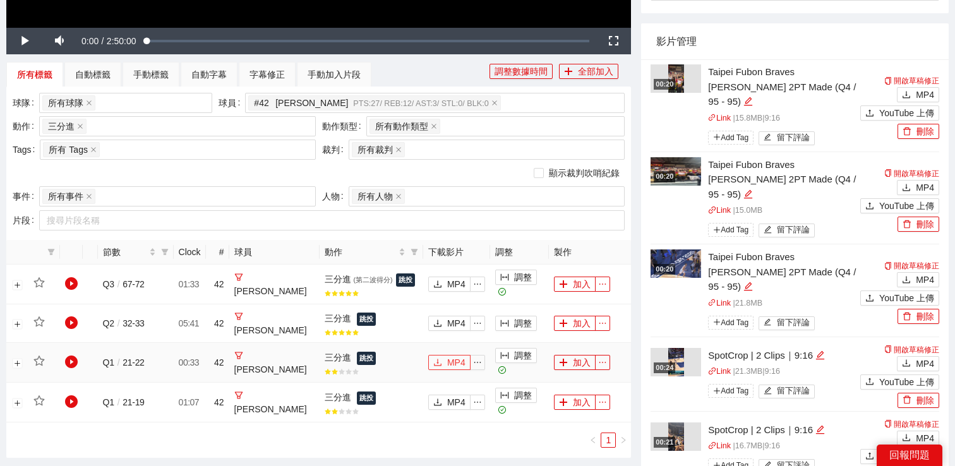
click at [446, 75] on div "所有標籤 自動標籤 手動標籤 自動字幕 字幕修正 手動加入片段" at bounding box center [247, 74] width 483 height 25
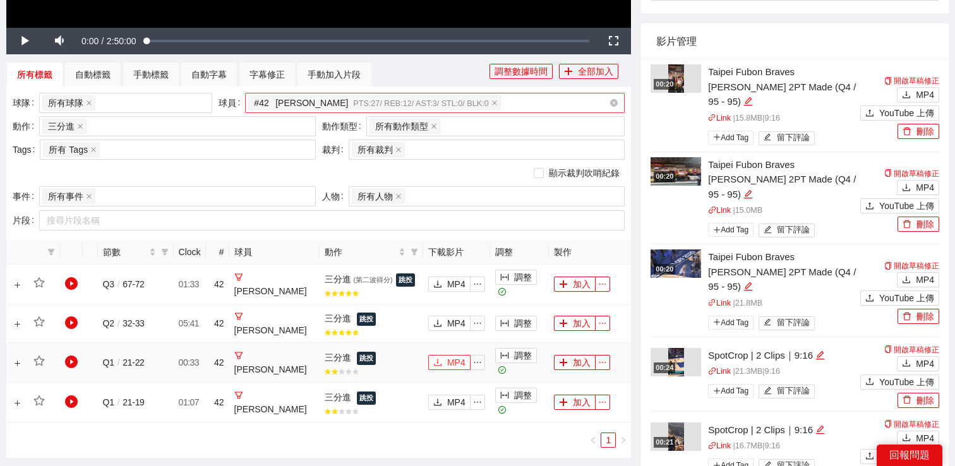
click at [524, 102] on div "# 42 [PERSON_NAME] PTS: 27 / REB: 12 / AST: 3 / STL: 0 / BLK: 0" at bounding box center [428, 103] width 361 height 18
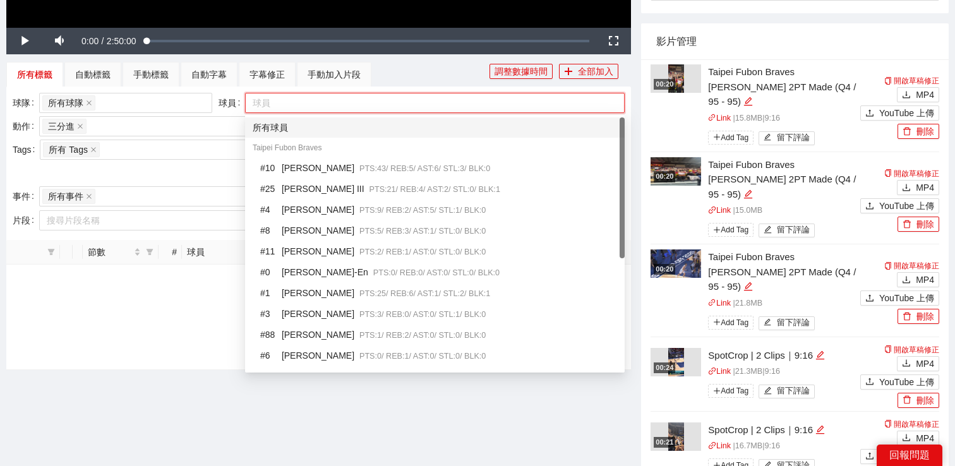
click at [505, 105] on div at bounding box center [428, 102] width 361 height 15
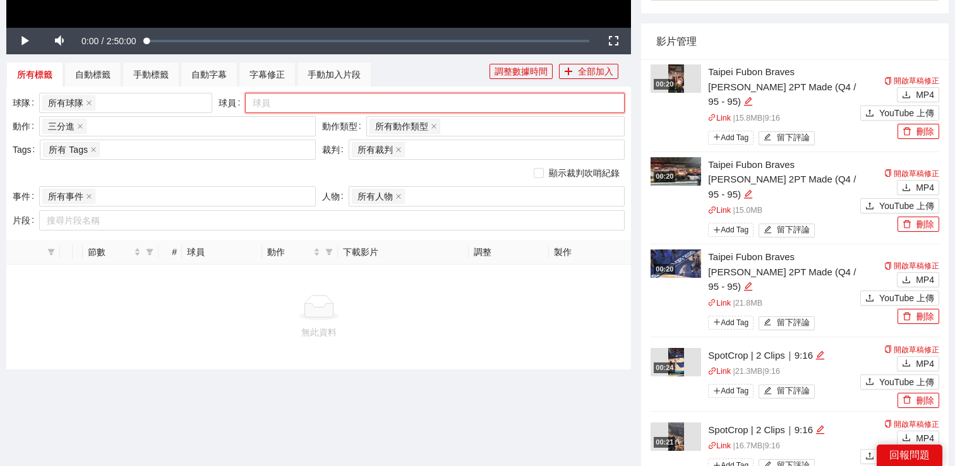
click at [505, 105] on div at bounding box center [428, 102] width 361 height 15
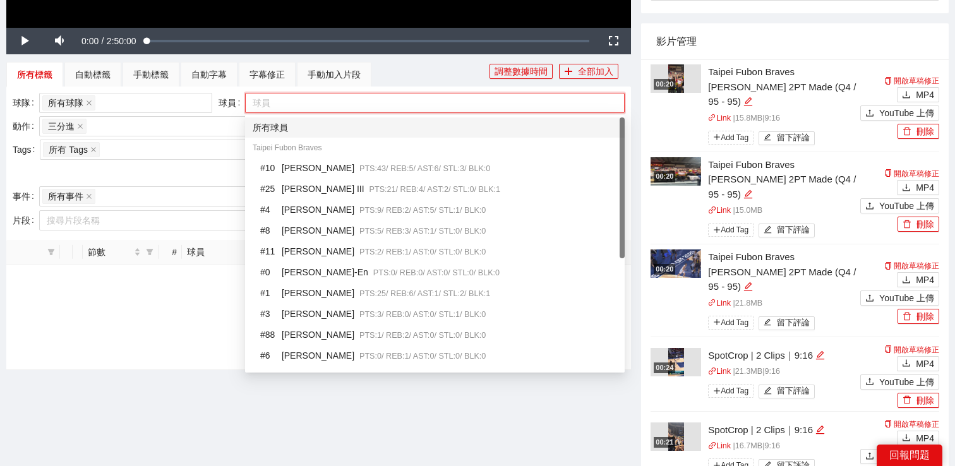
click at [489, 104] on div at bounding box center [428, 102] width 361 height 15
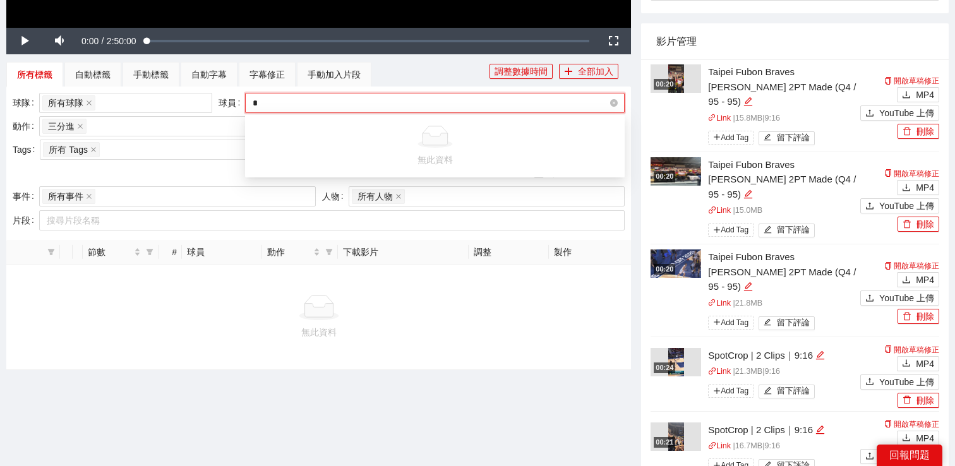
type input "*"
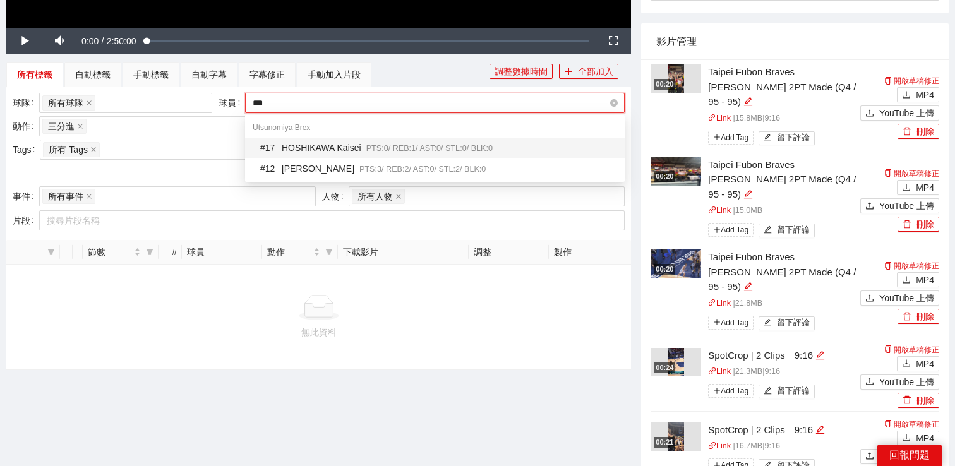
type input "****"
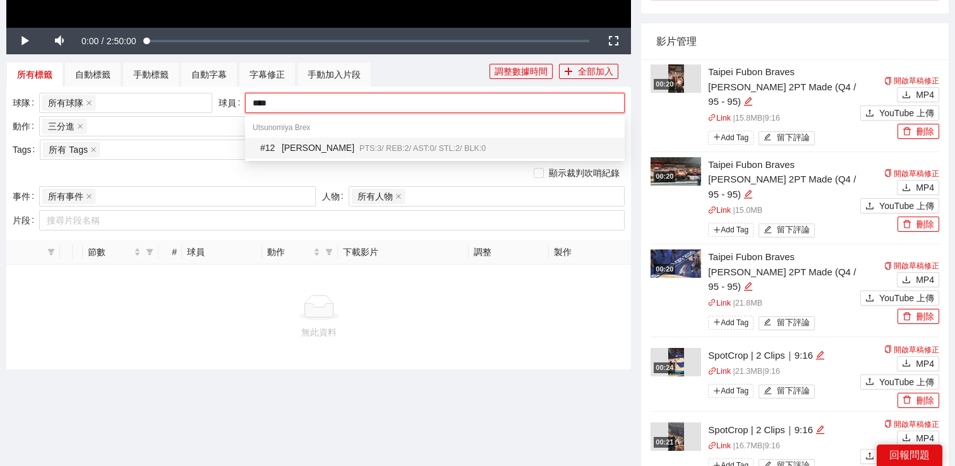
click at [418, 145] on span "PTS: 3 / REB: 2 / AST: 0 / STL: 2 / BLK: 0" at bounding box center [422, 148] width 126 height 9
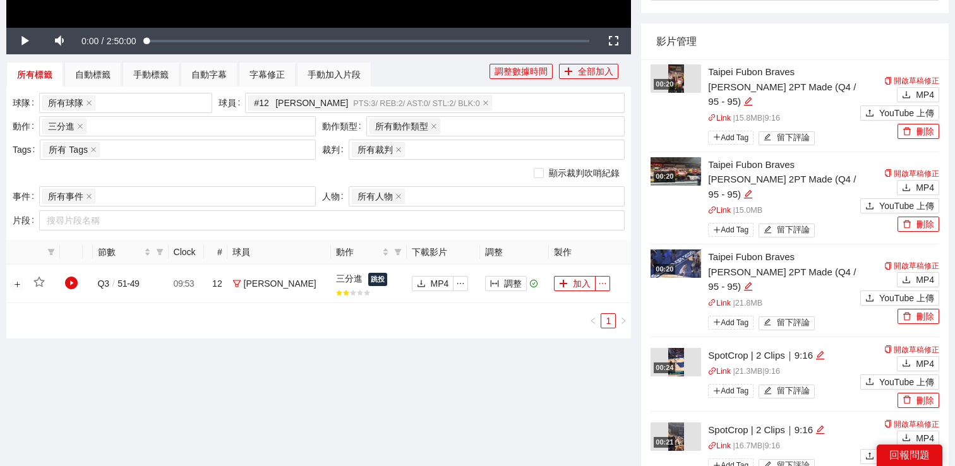
click at [443, 73] on div "所有標籤 自動標籤 手動標籤 自動字幕 字幕修正 手動加入片段" at bounding box center [247, 74] width 483 height 25
click at [489, 278] on button "調整" at bounding box center [506, 283] width 42 height 15
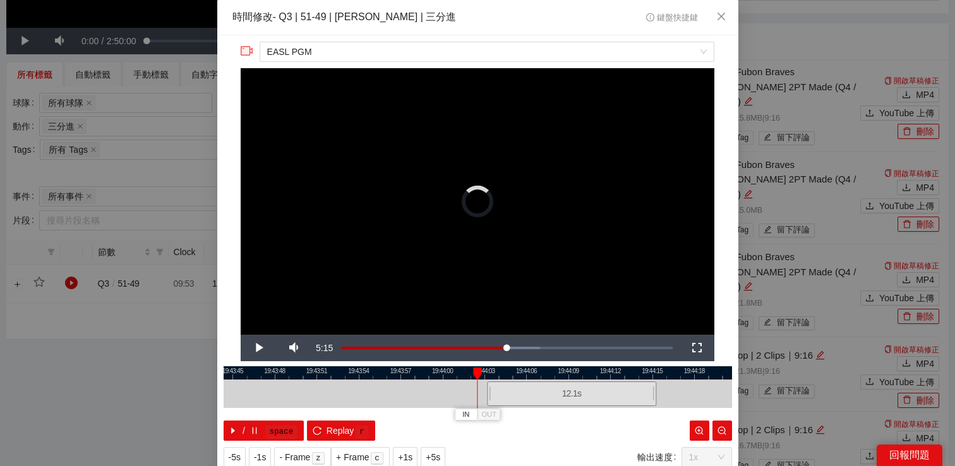
drag, startPoint x: 461, startPoint y: 383, endPoint x: 557, endPoint y: 389, distance: 96.2
click at [556, 389] on div "12.1 s" at bounding box center [571, 393] width 169 height 25
click at [254, 348] on span "Video Player" at bounding box center [258, 348] width 35 height 0
click at [402, 460] on span "+1s" at bounding box center [405, 457] width 15 height 14
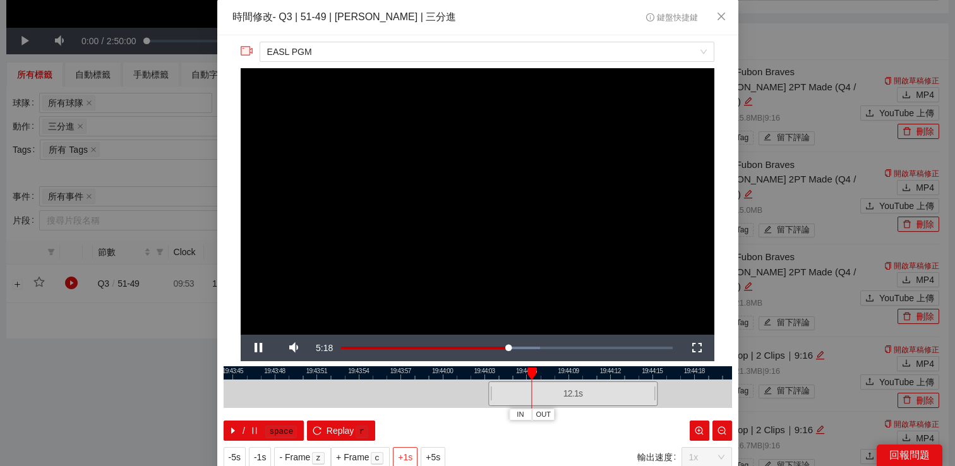
click at [402, 460] on span "+1s" at bounding box center [405, 457] width 15 height 14
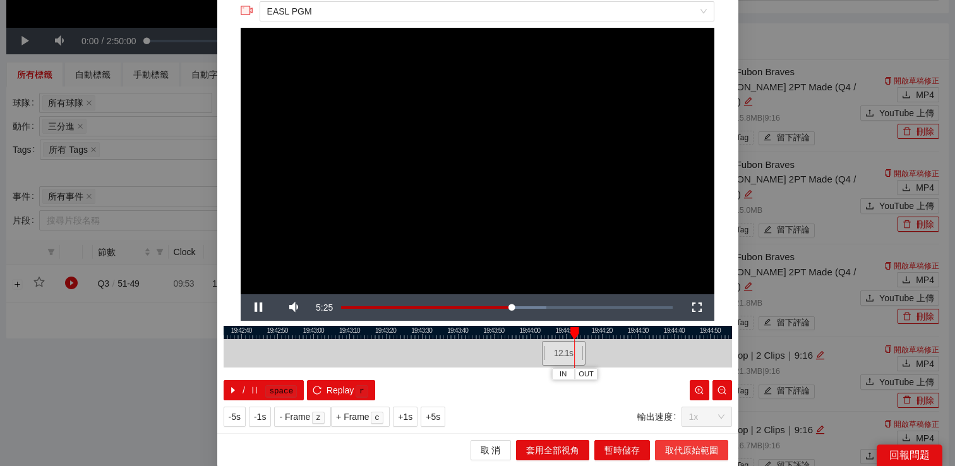
click at [685, 446] on span "取代原始範圍" at bounding box center [691, 450] width 53 height 14
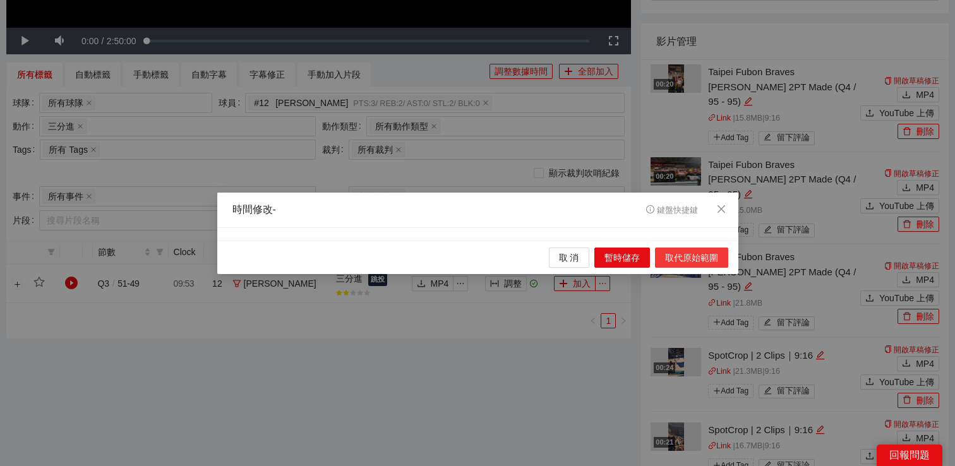
scroll to position [0, 0]
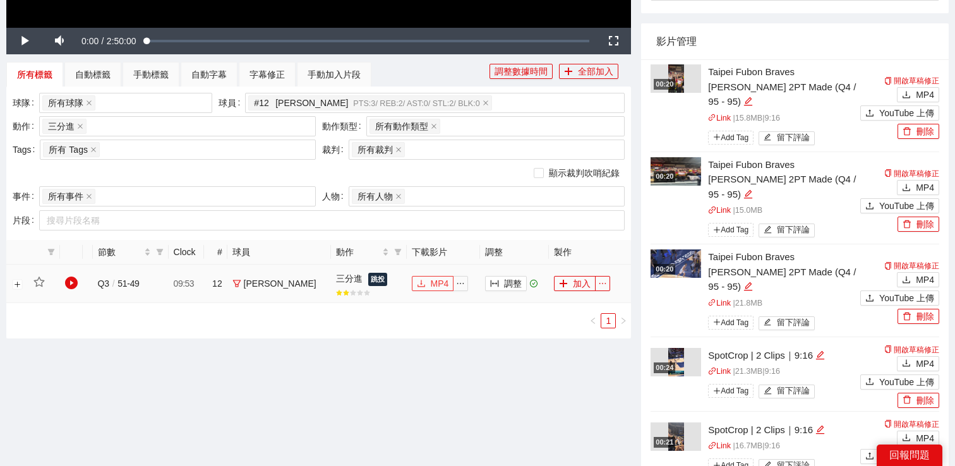
click at [434, 286] on span "MP4" at bounding box center [440, 284] width 18 height 14
